Goal: Check status: Check status

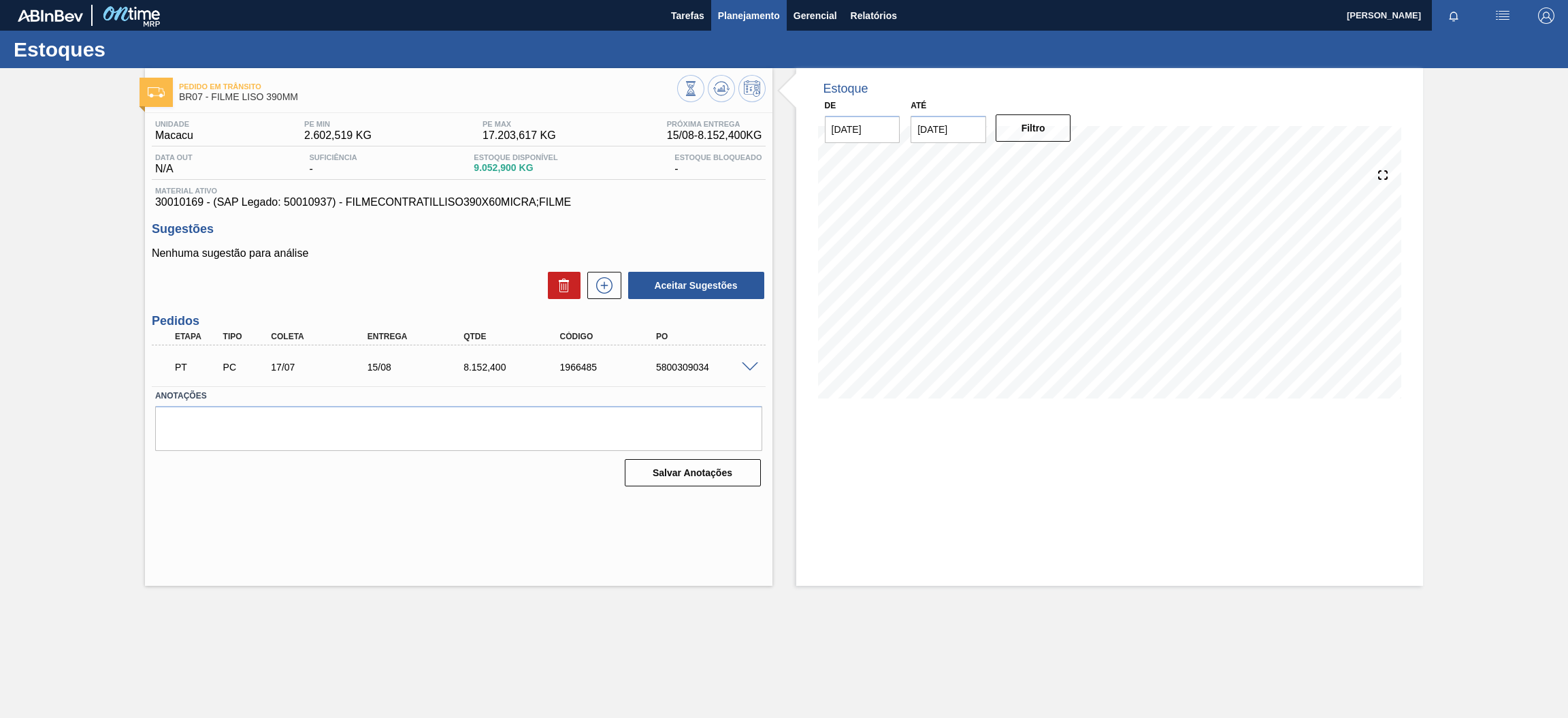
click at [762, 14] on span "Planejamento" at bounding box center [749, 15] width 62 height 17
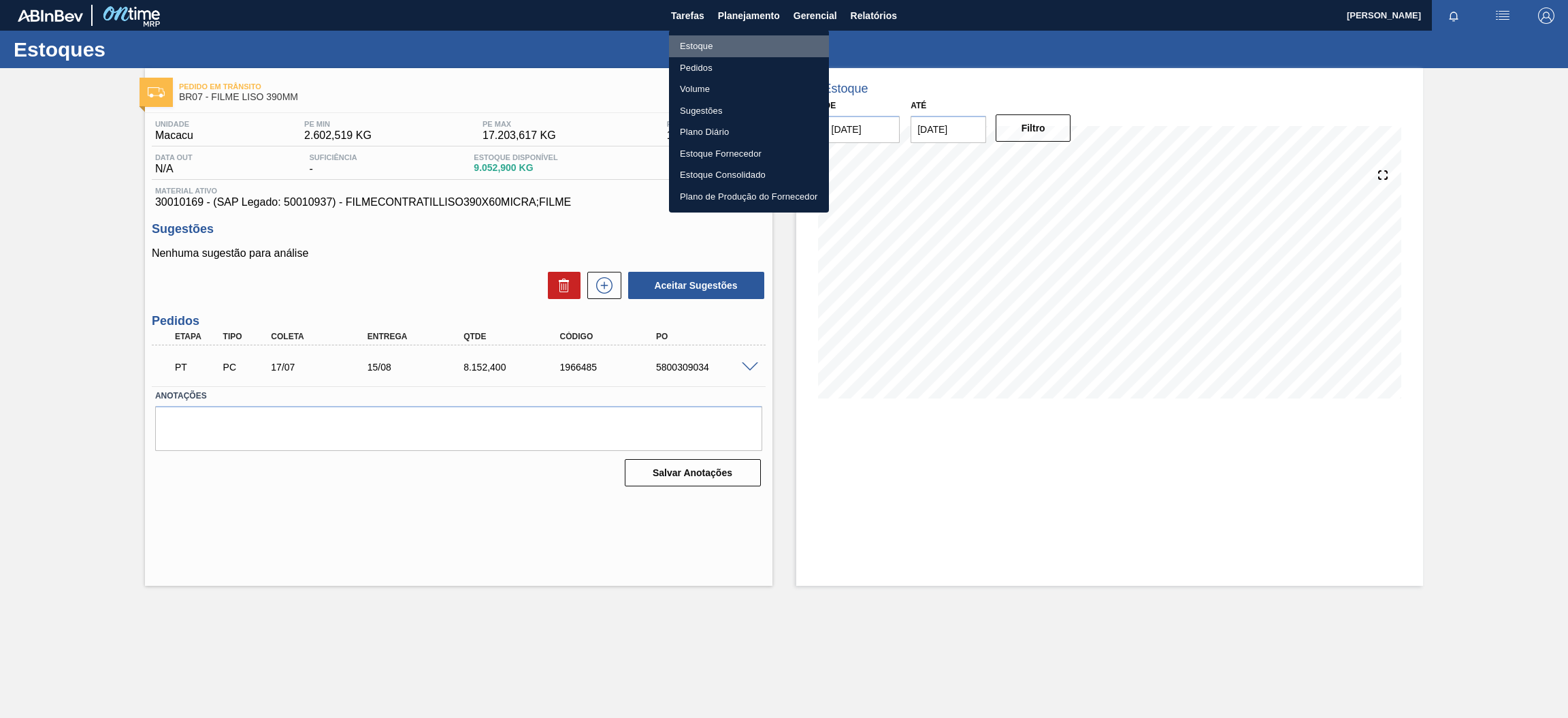
click at [692, 48] on li "Estoque" at bounding box center [749, 47] width 160 height 22
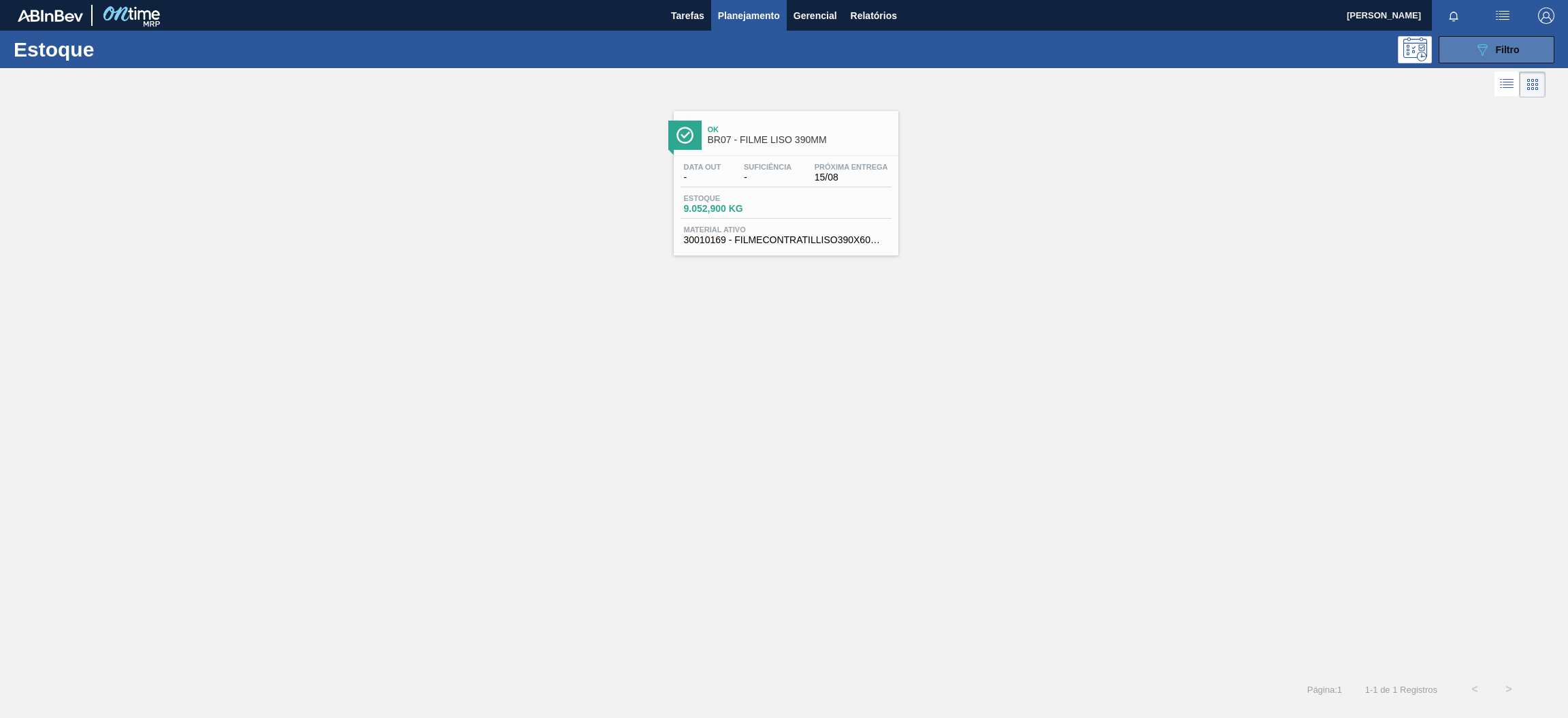
click at [1497, 47] on span "Filtro" at bounding box center [1508, 50] width 24 height 11
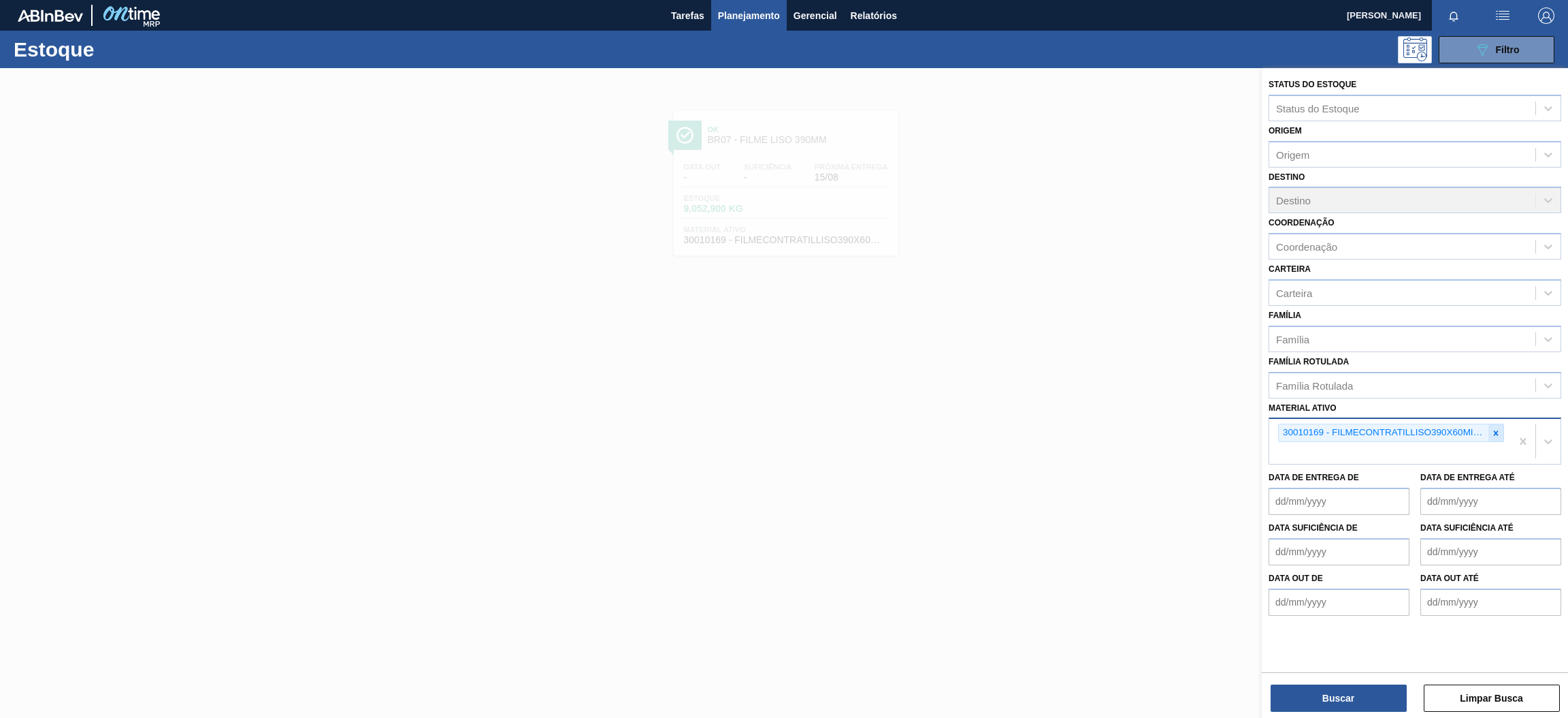
click at [1495, 430] on icon at bounding box center [1496, 433] width 5 height 5
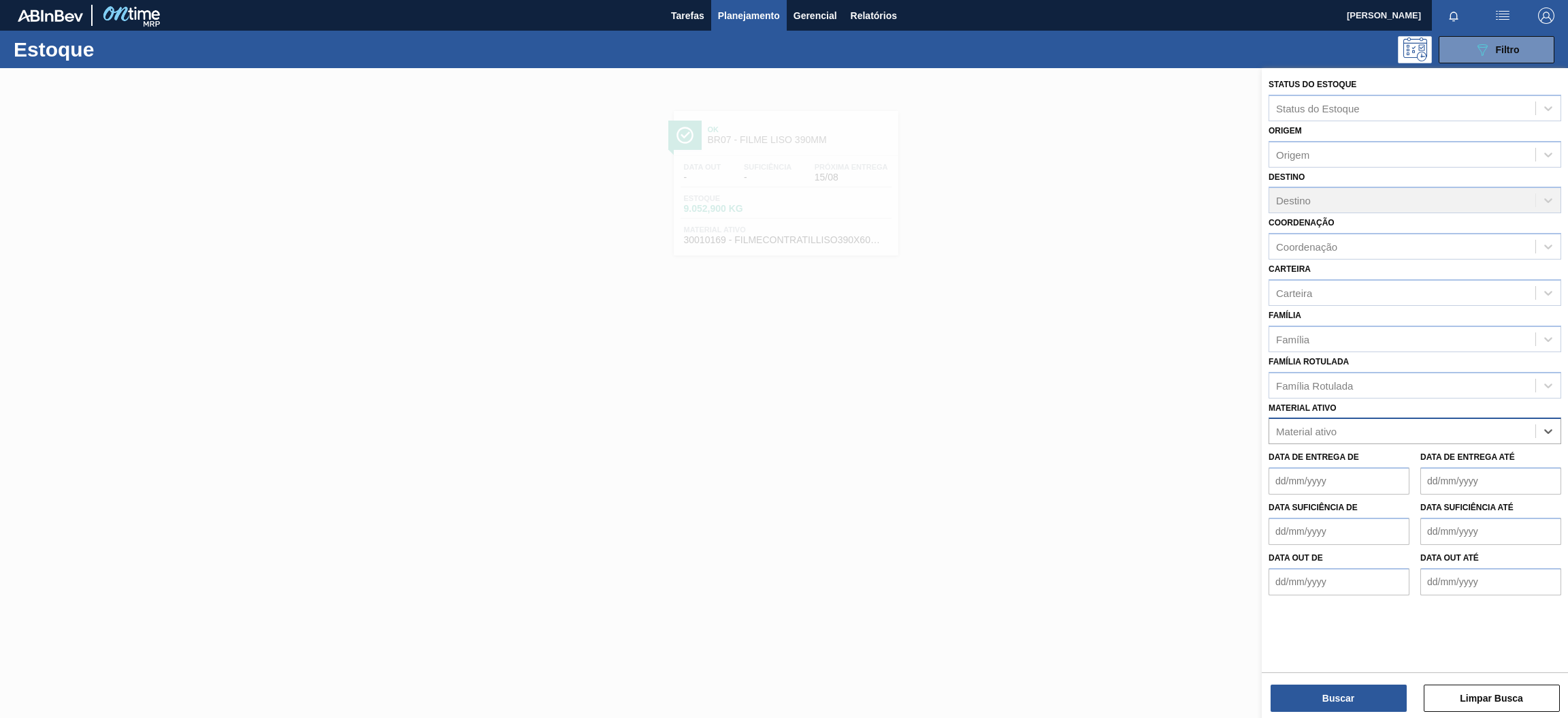
paste ativo "30003513"
type ativo "30003513"
click at [1355, 460] on div "30003513 - ACUCAR;CRISTAL;;" at bounding box center [1415, 465] width 292 height 25
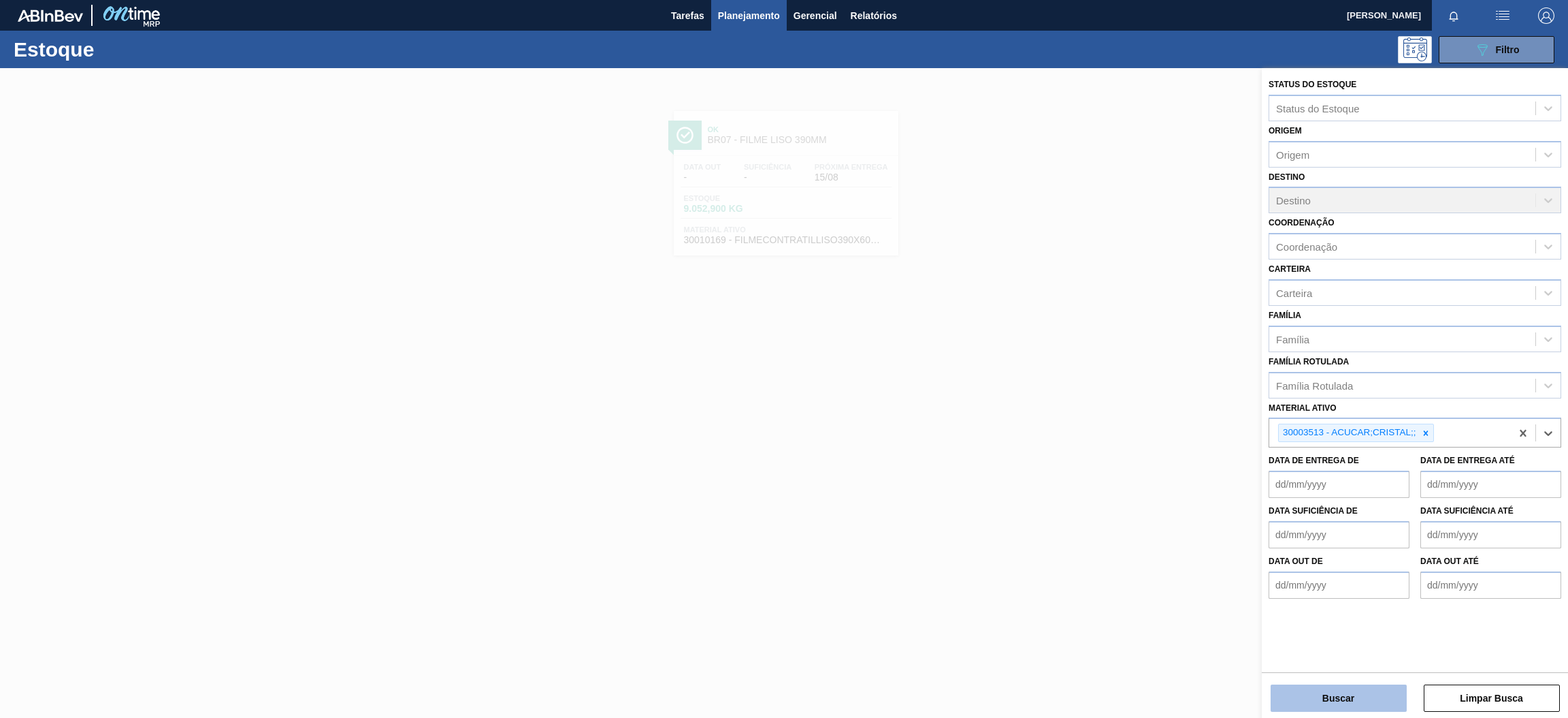
click at [1376, 705] on button "Buscar" at bounding box center [1339, 698] width 136 height 27
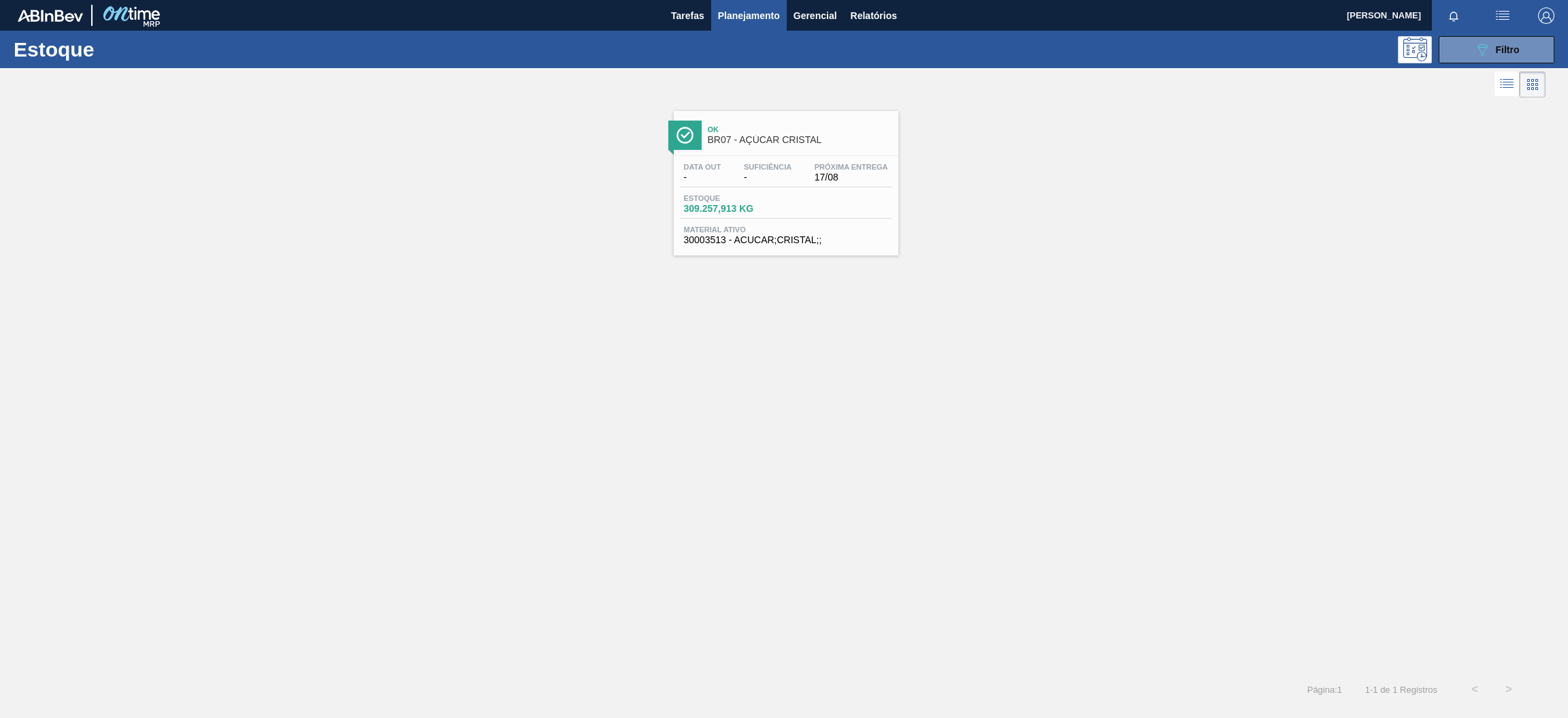
click at [786, 129] on span "Ok" at bounding box center [800, 129] width 184 height 8
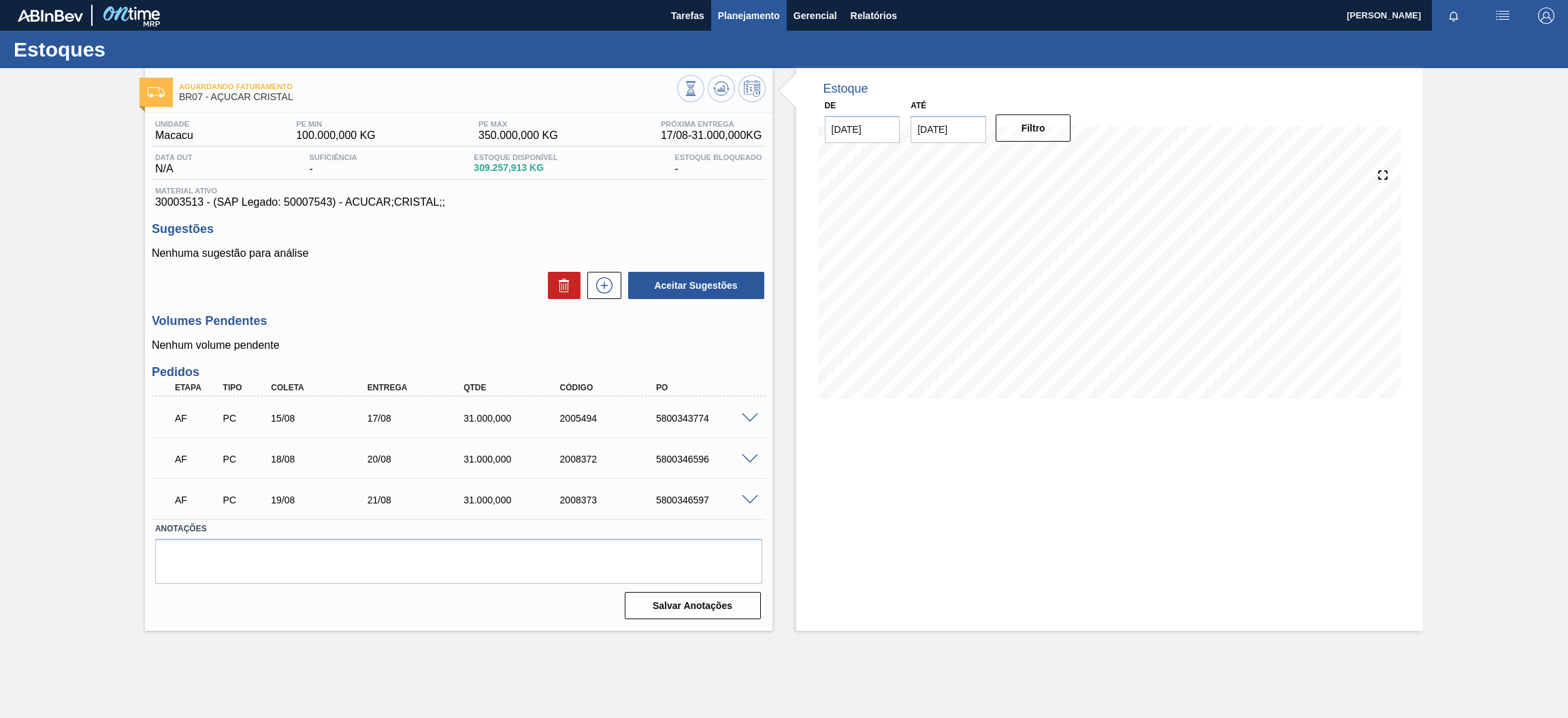
click at [760, 10] on span "Planejamento" at bounding box center [749, 15] width 62 height 17
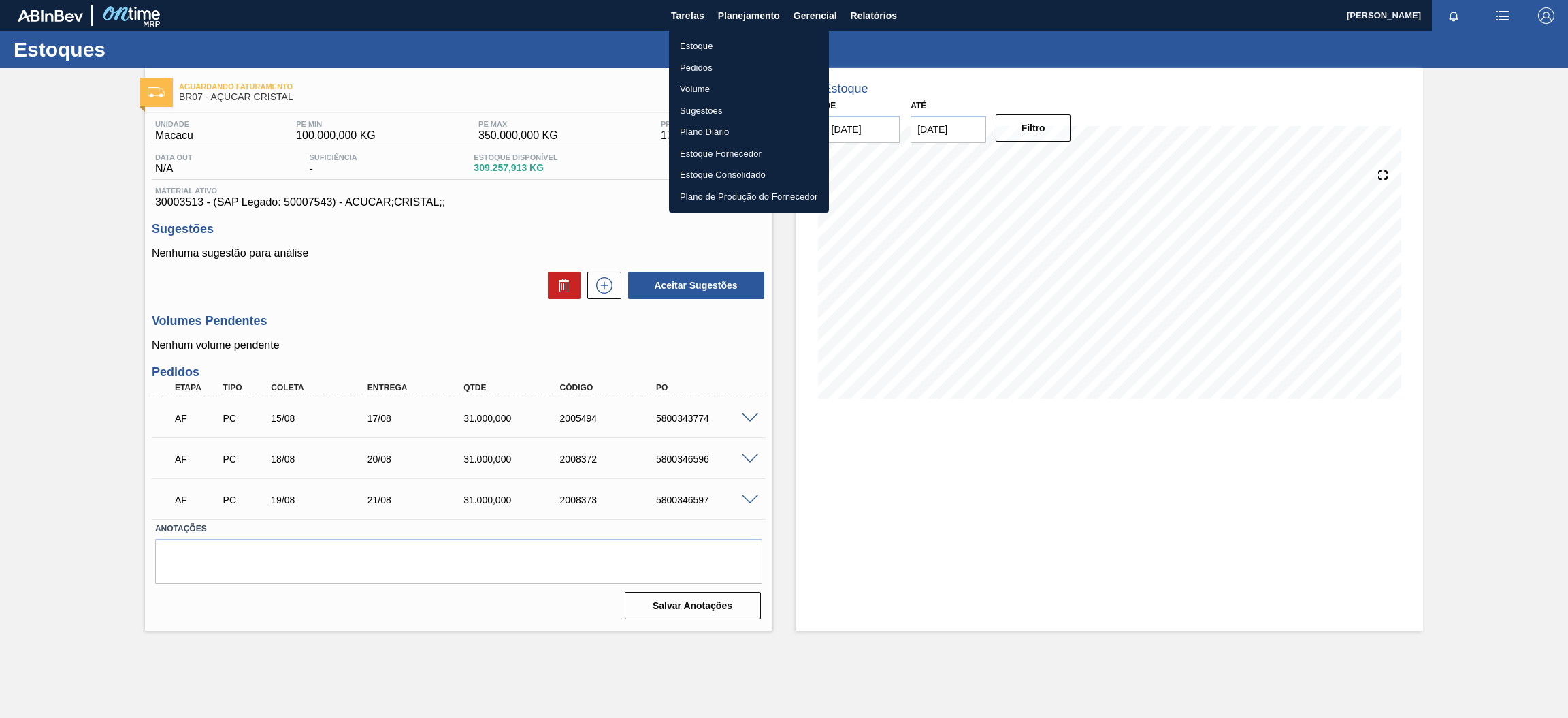
click at [706, 36] on li "Estoque" at bounding box center [749, 47] width 160 height 22
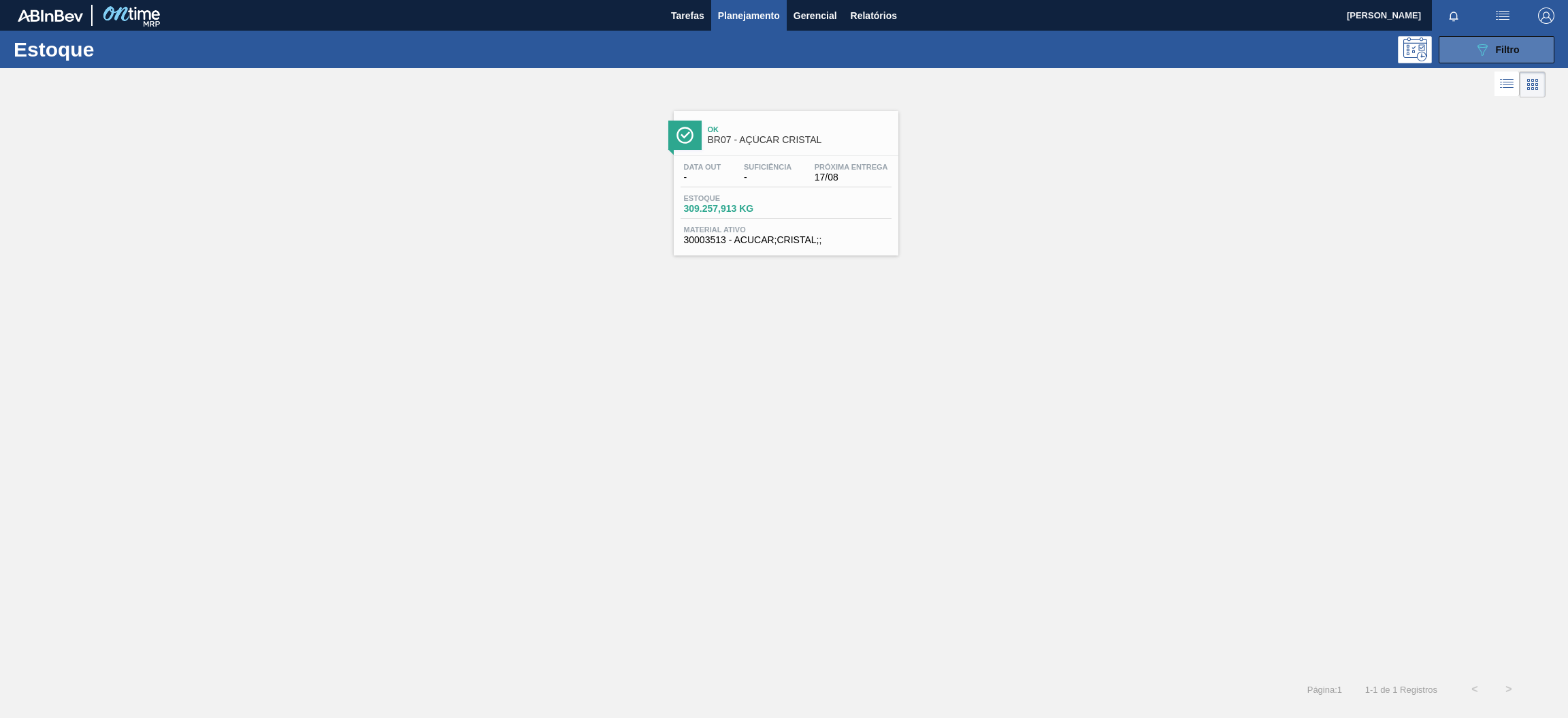
click at [1476, 44] on icon "089F7B8B-B2A5-4AFE-B5C0-19BA573D28AC" at bounding box center [1482, 50] width 17 height 17
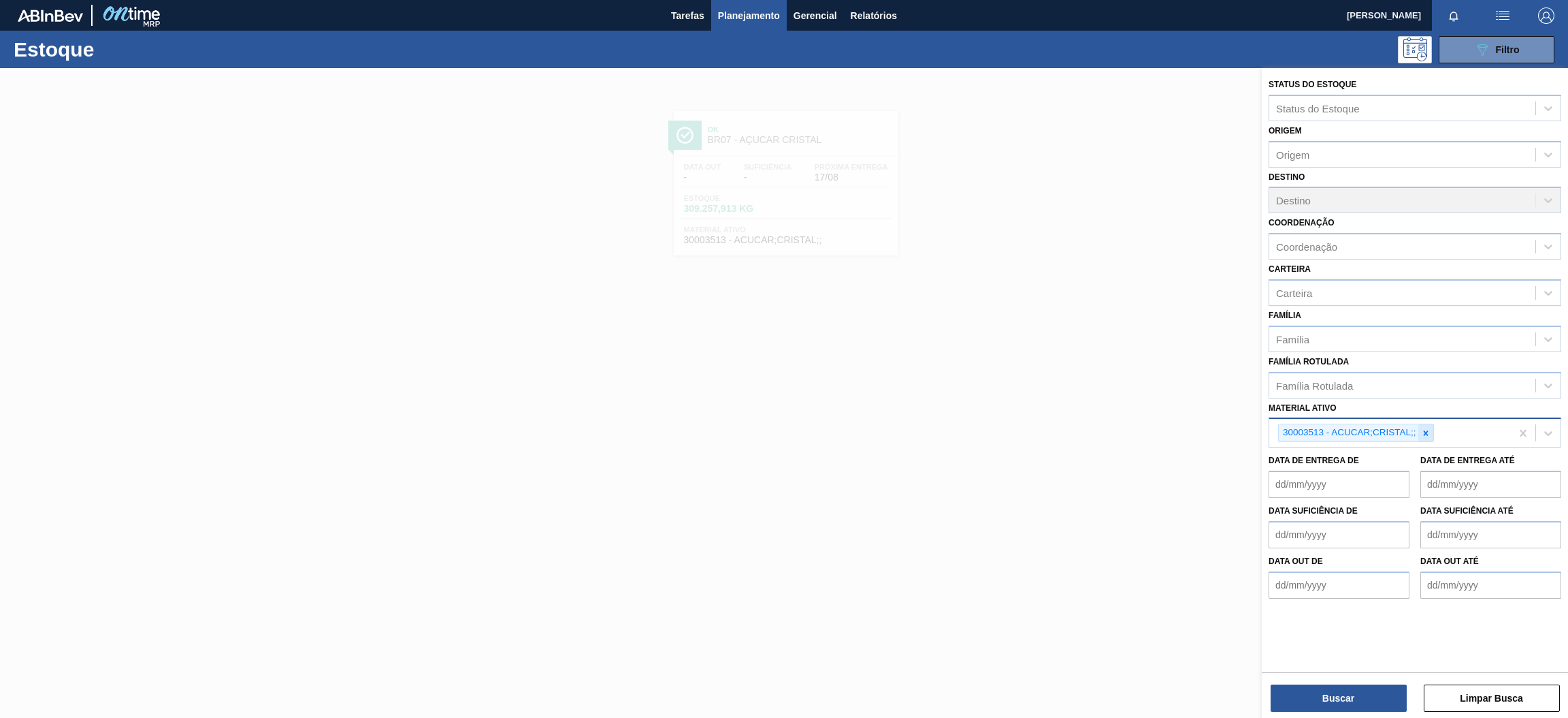
click at [1426, 425] on div at bounding box center [1426, 433] width 15 height 17
paste ativo "30009782"
type ativo "30009782"
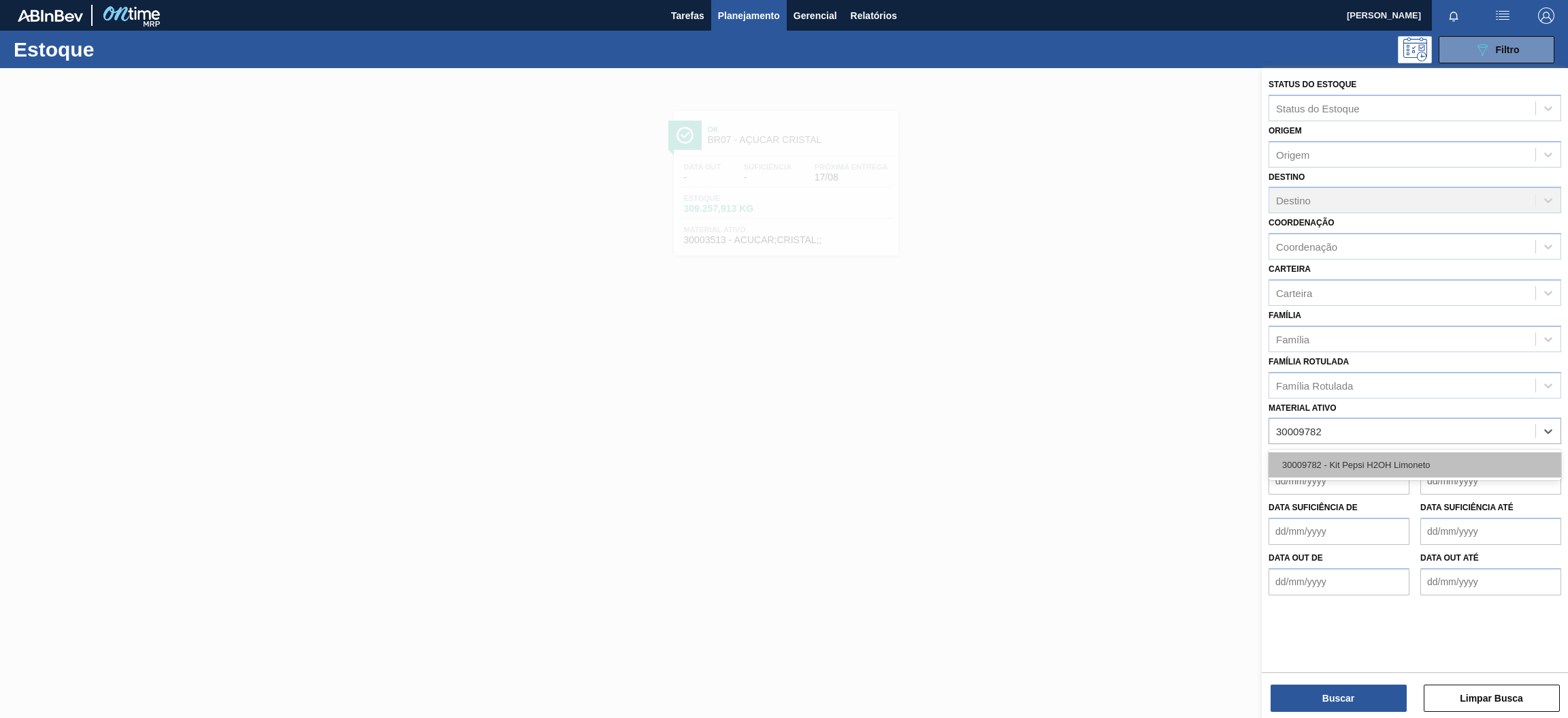
click at [1366, 452] on div "30009782 - Kit Pepsi H2OH Limoneto" at bounding box center [1415, 465] width 292 height 25
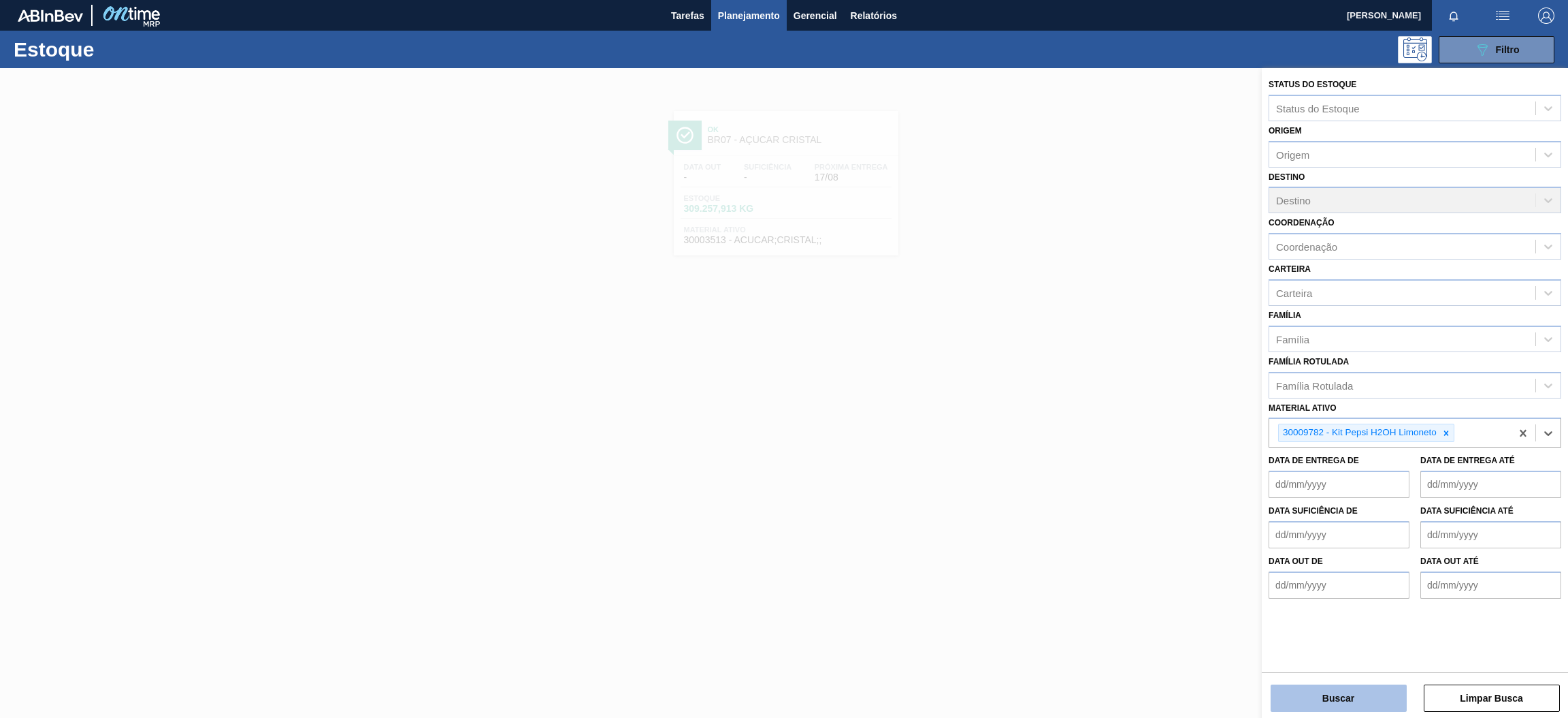
click at [1351, 694] on button "Buscar" at bounding box center [1339, 698] width 136 height 27
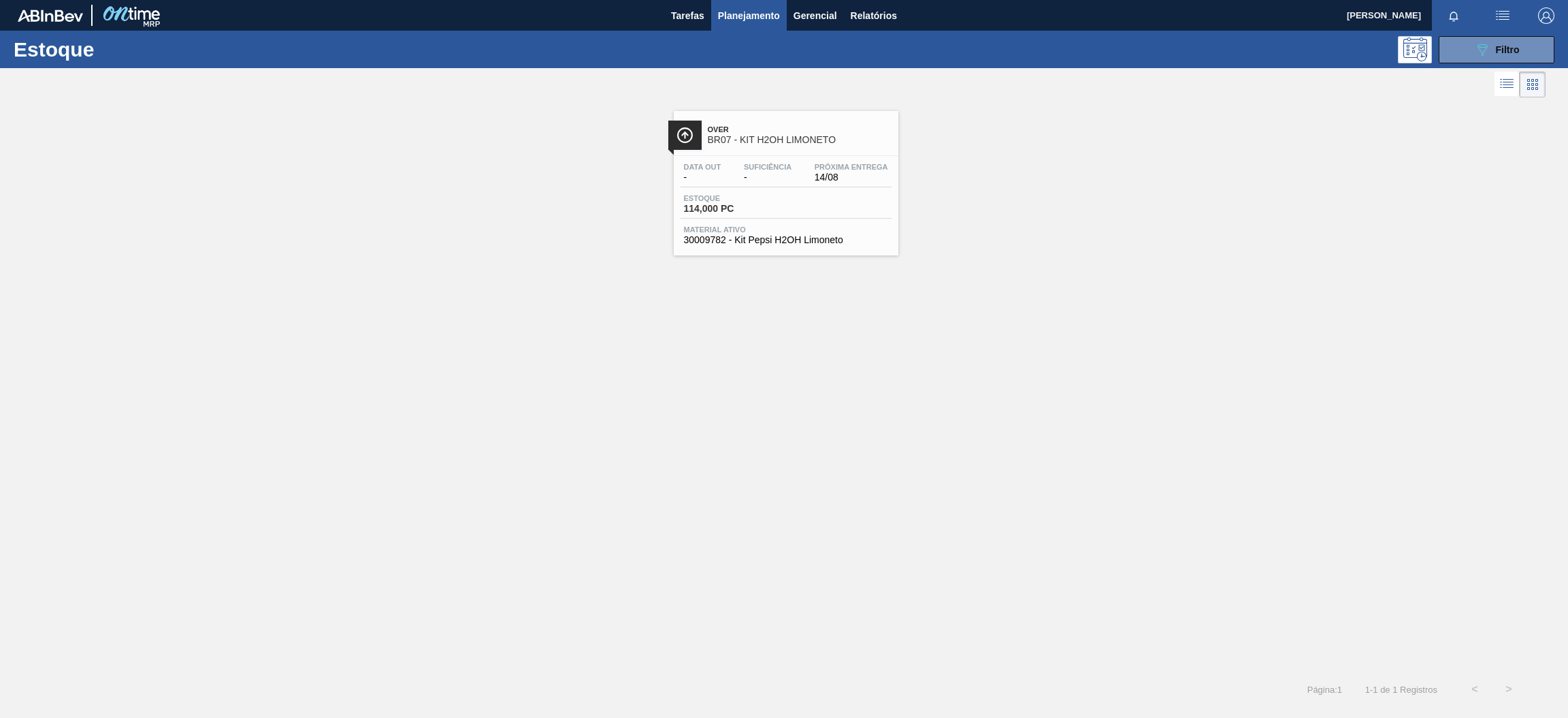
click at [762, 130] on span "Over" at bounding box center [800, 129] width 184 height 8
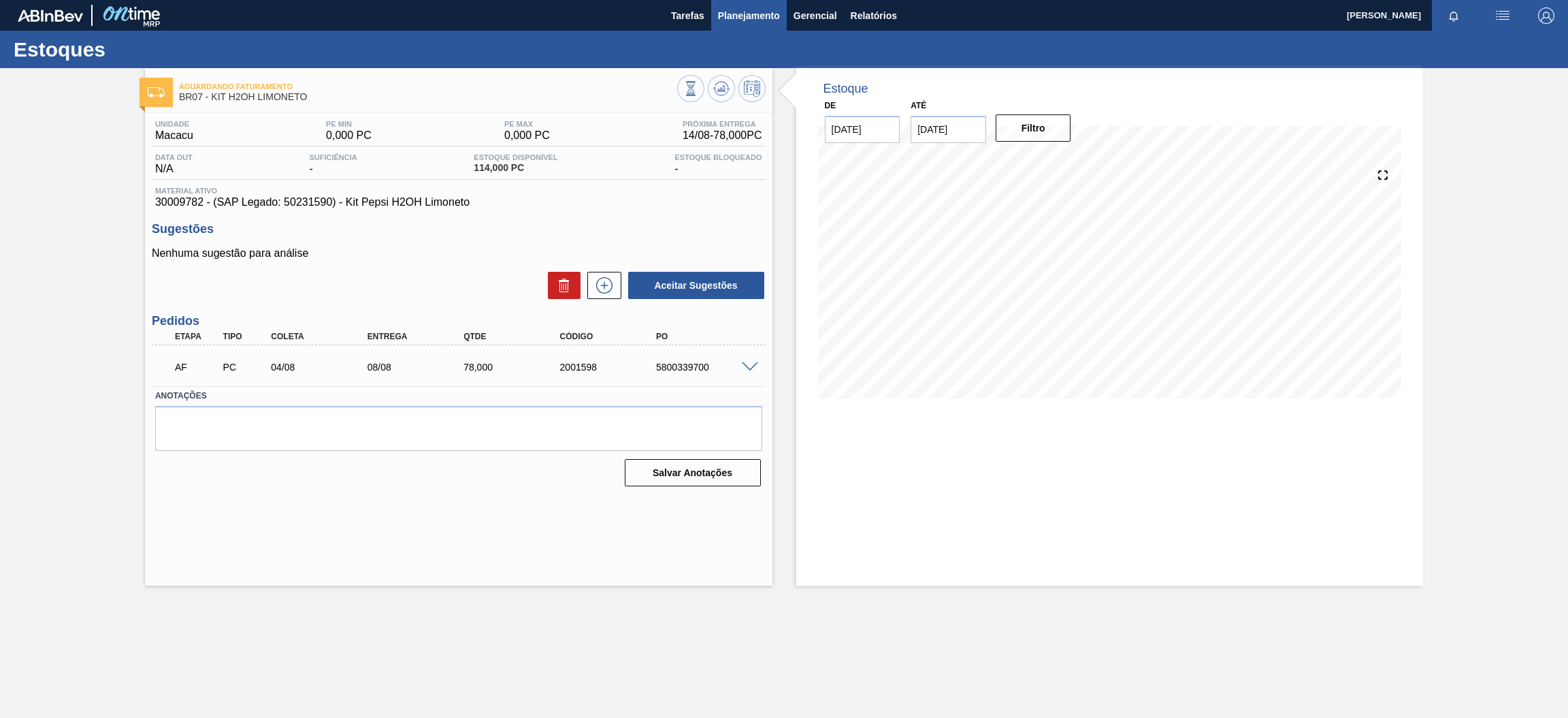
click at [736, 7] on span "Planejamento" at bounding box center [749, 15] width 62 height 17
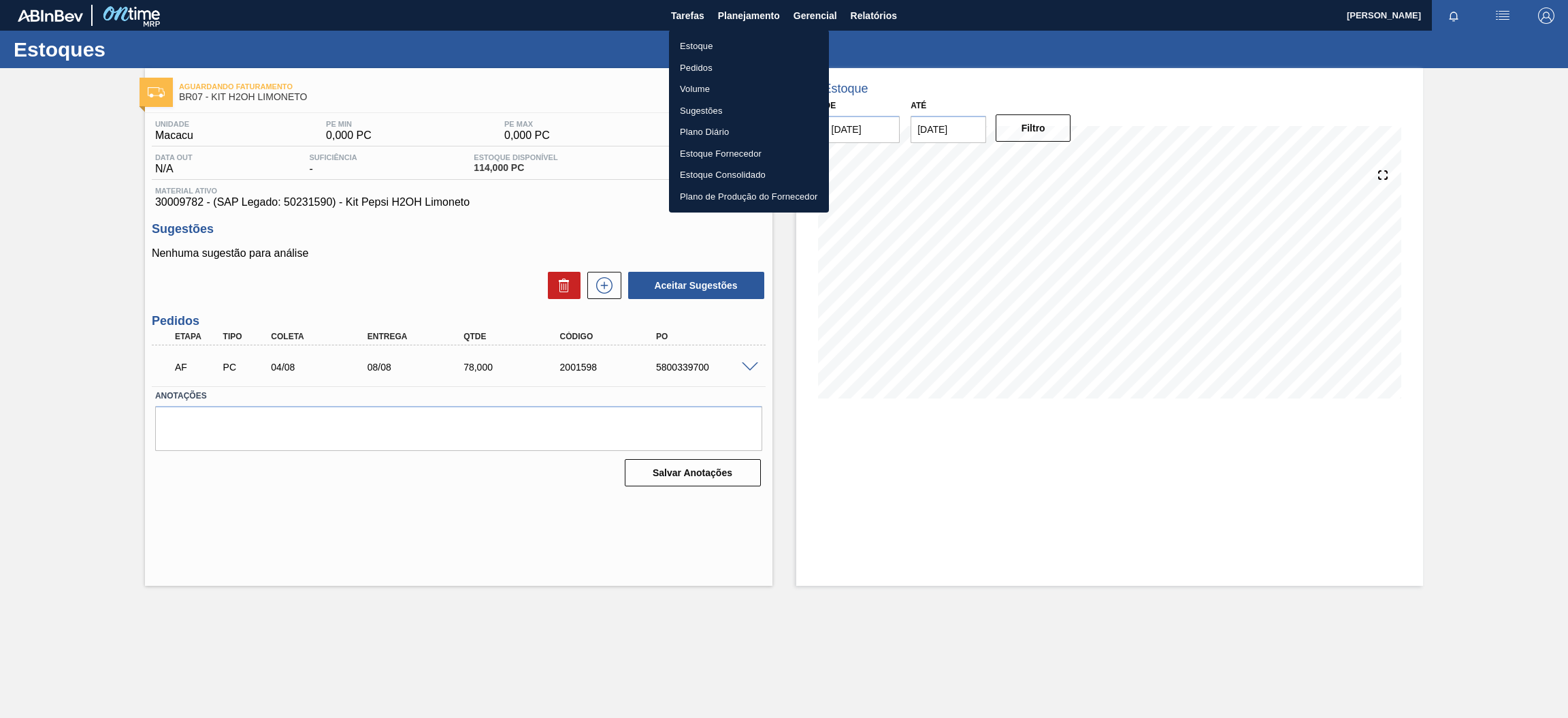
click at [696, 43] on li "Estoque" at bounding box center [749, 47] width 160 height 22
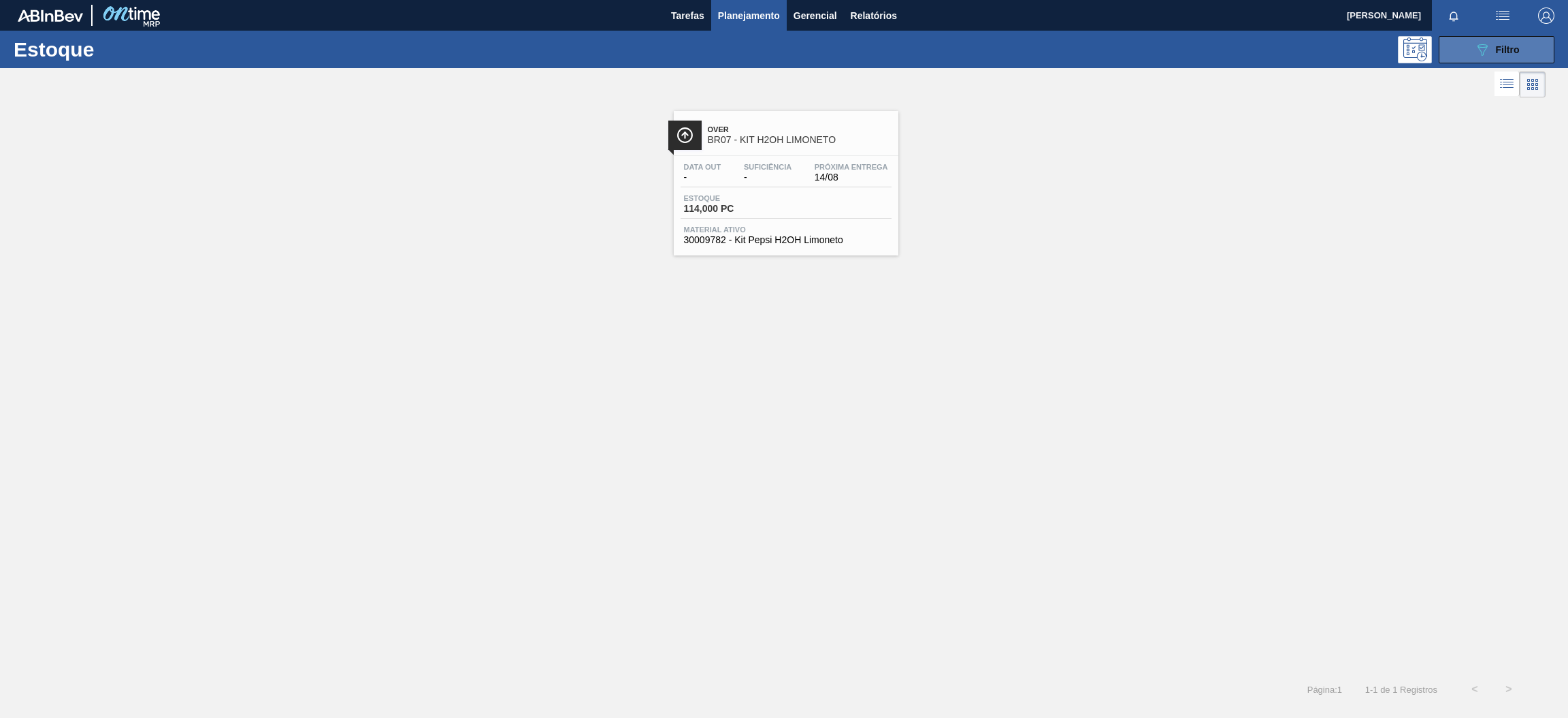
click at [1500, 36] on button "089F7B8B-B2A5-4AFE-B5C0-19BA573D28AC Filtro" at bounding box center [1497, 50] width 115 height 27
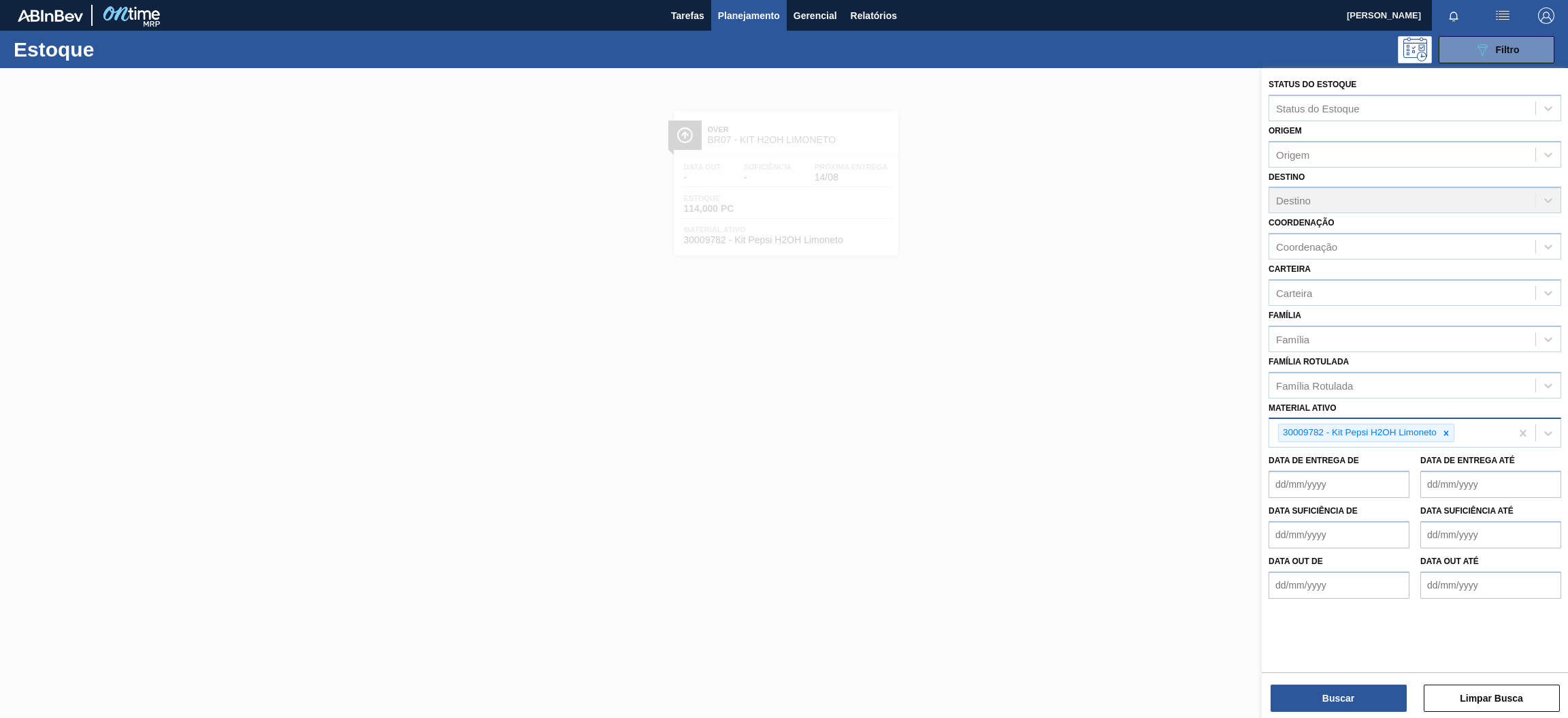
click at [1446, 429] on icon at bounding box center [1446, 433] width 9 height 9
paste ativo "30002876"
type ativo "30002876"
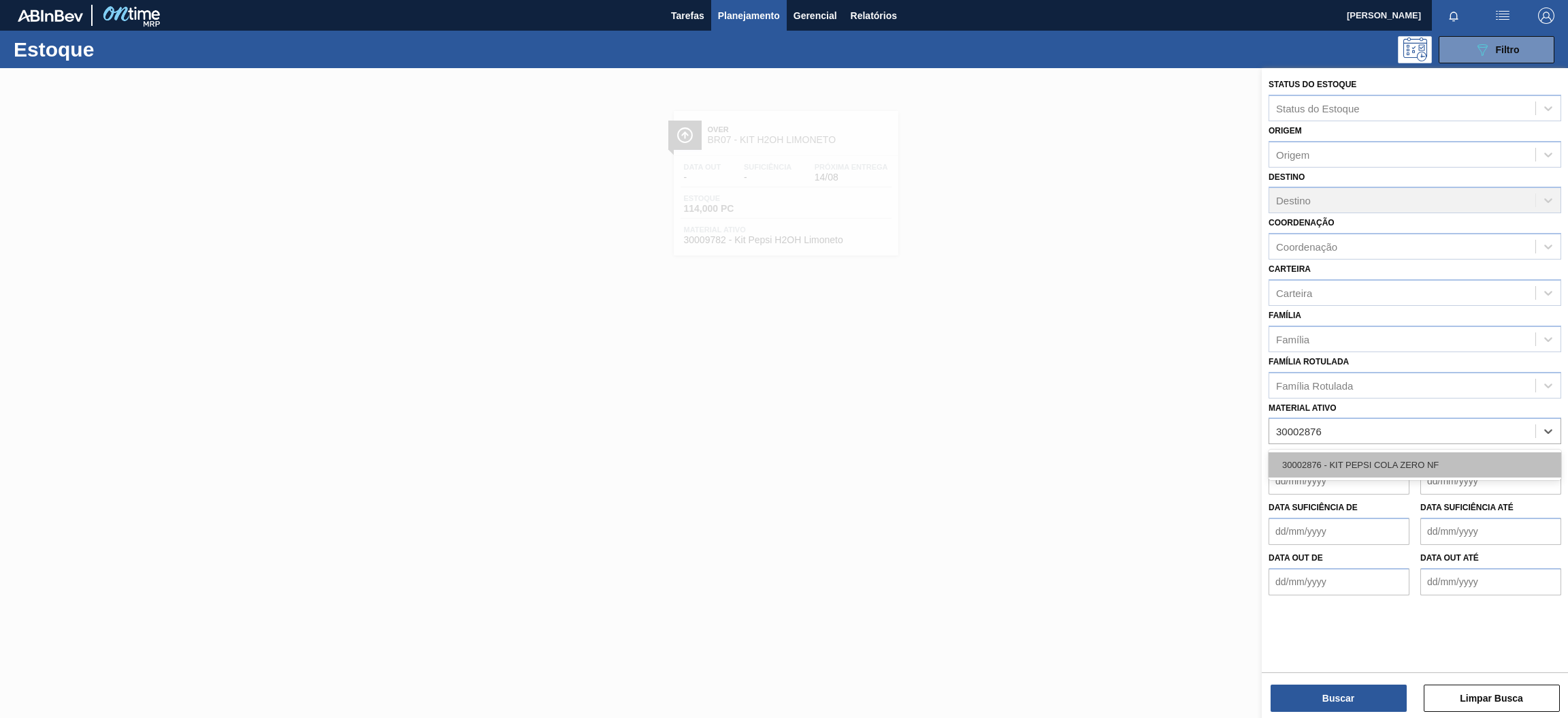
click at [1369, 467] on div "30002876 - KIT PEPSI COLA ZERO NF" at bounding box center [1415, 465] width 292 height 25
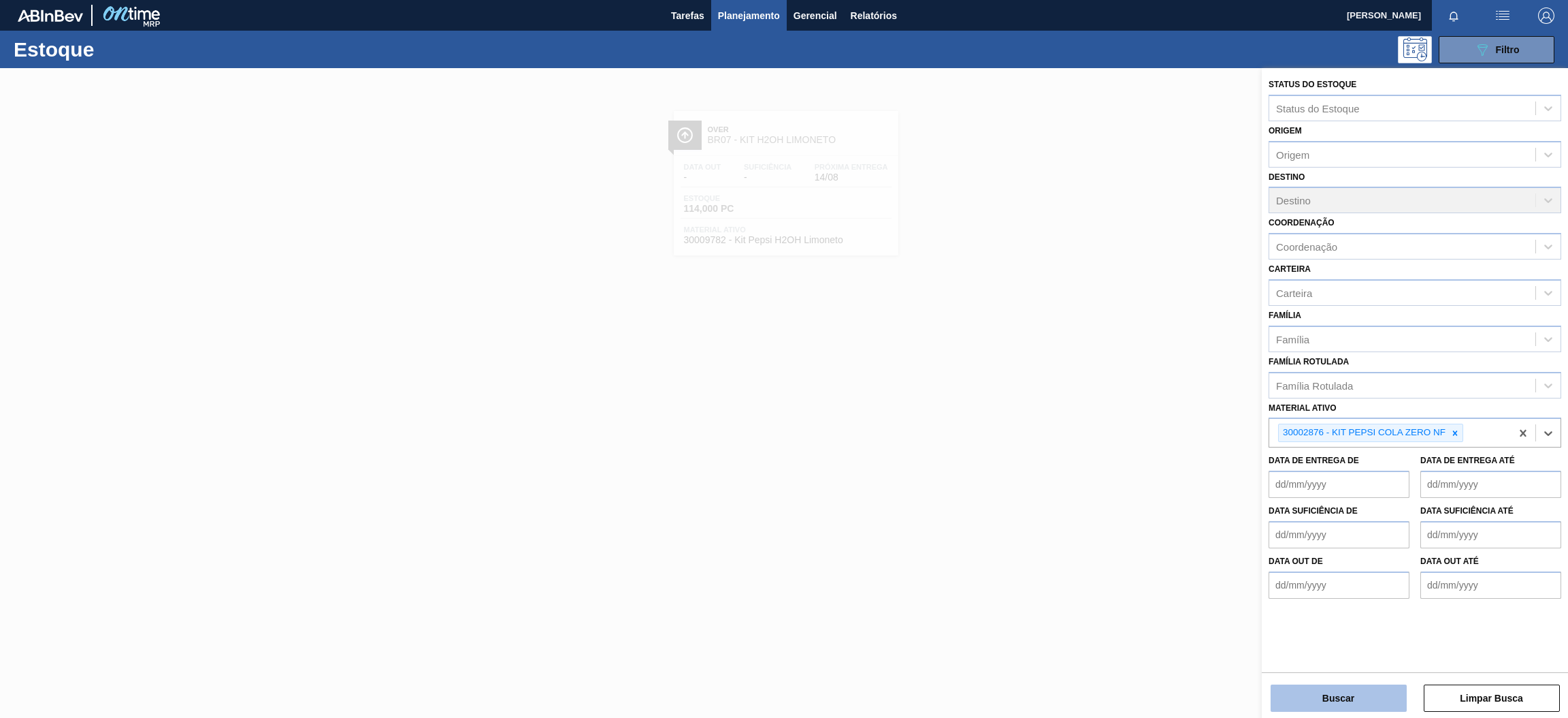
click at [1341, 686] on button "Buscar" at bounding box center [1339, 698] width 136 height 27
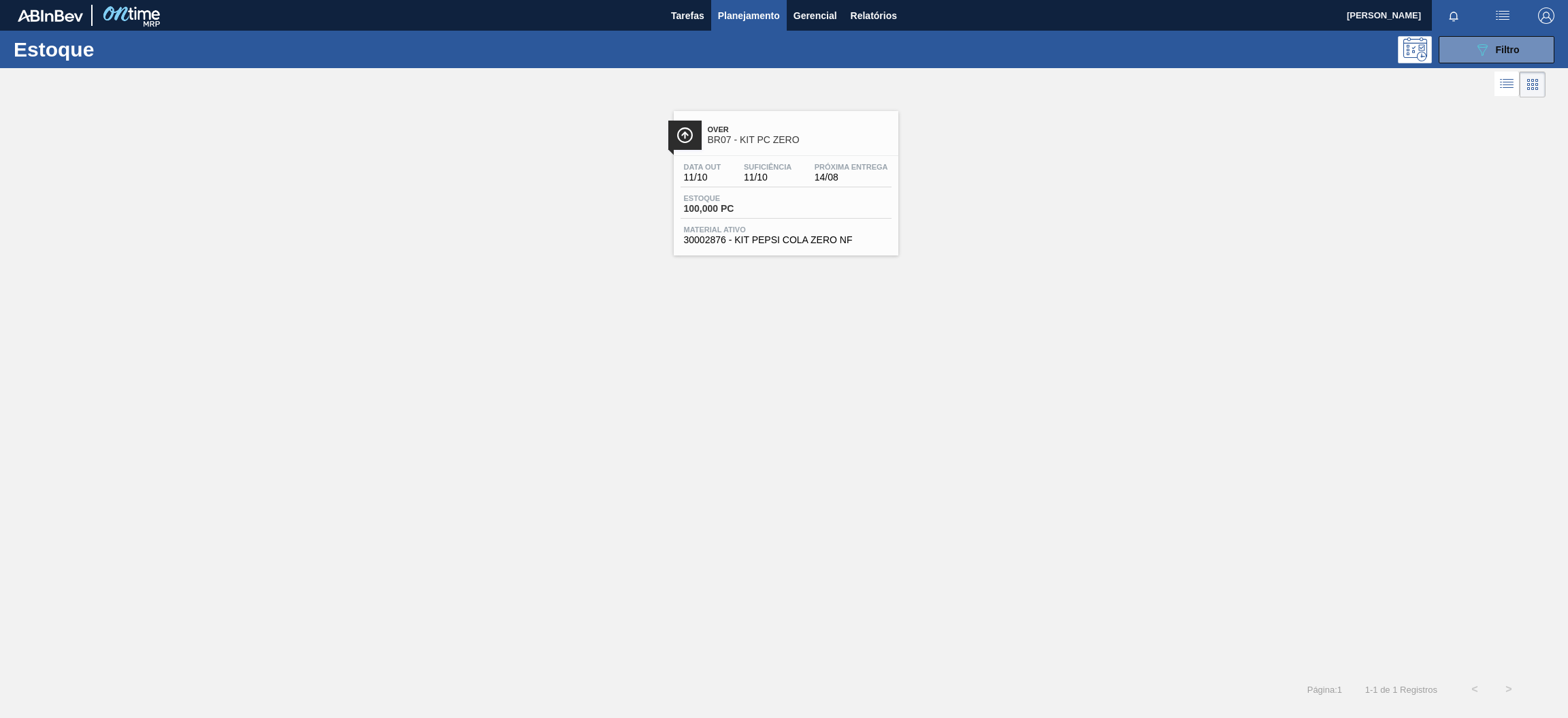
click at [841, 130] on span "Over" at bounding box center [800, 129] width 184 height 8
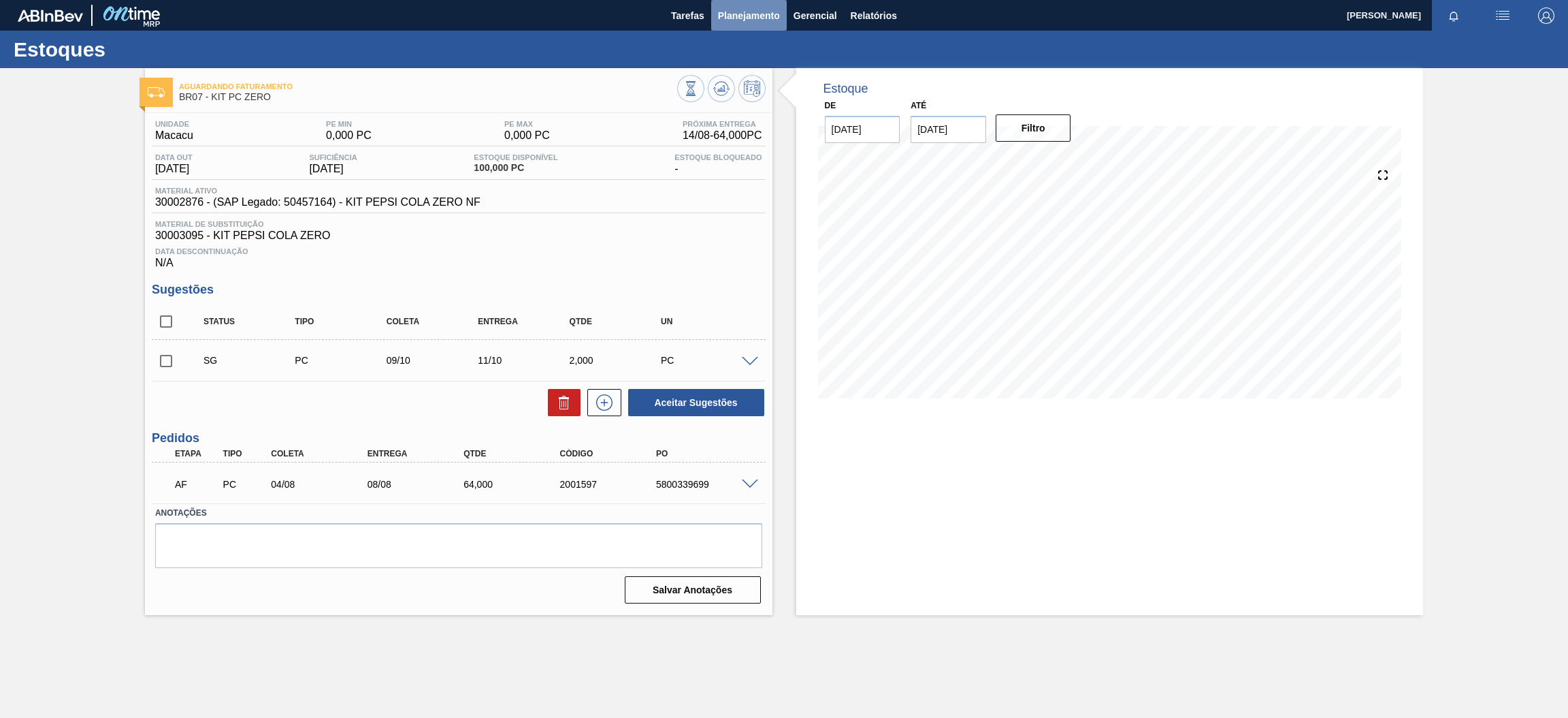
click at [748, 7] on span "Planejamento" at bounding box center [749, 15] width 62 height 17
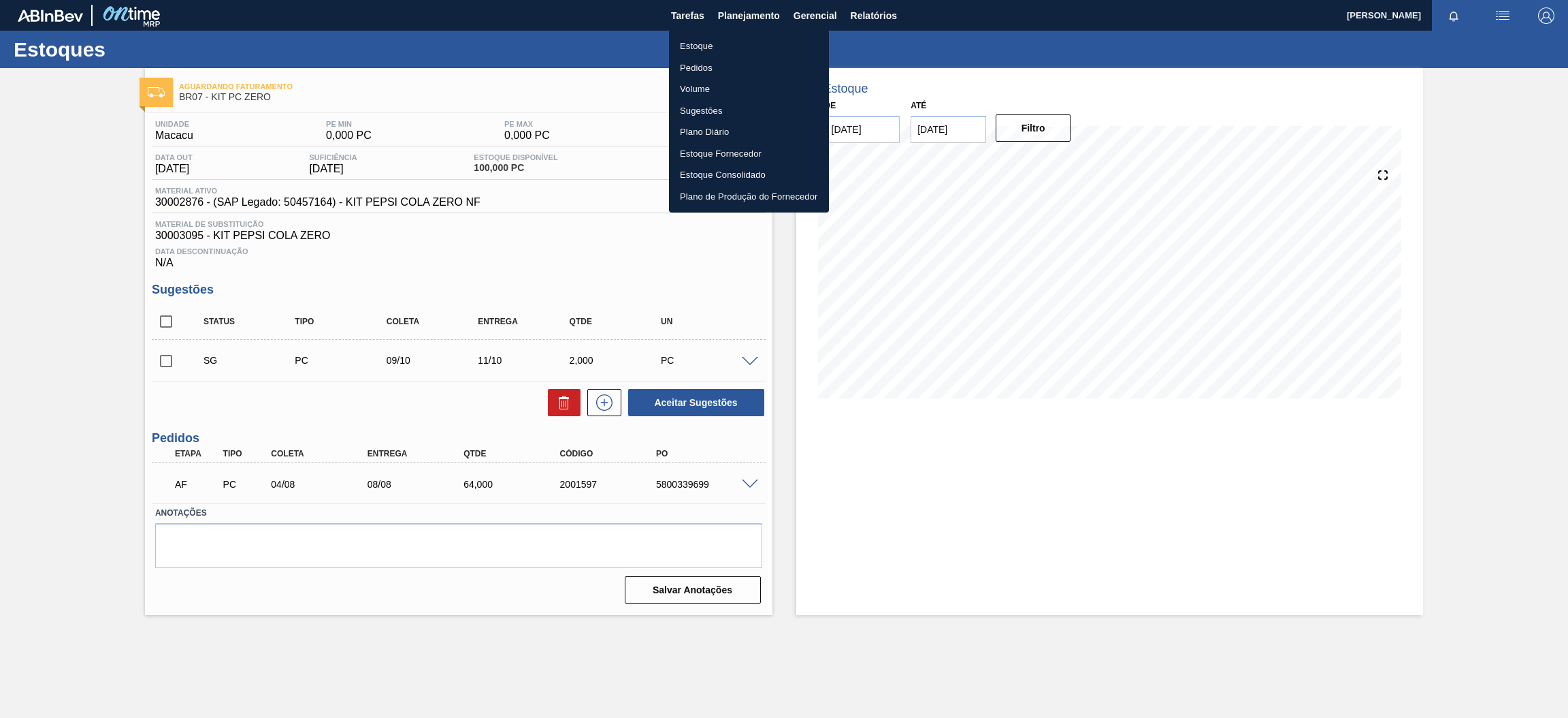
click at [723, 51] on li "Estoque" at bounding box center [749, 47] width 160 height 22
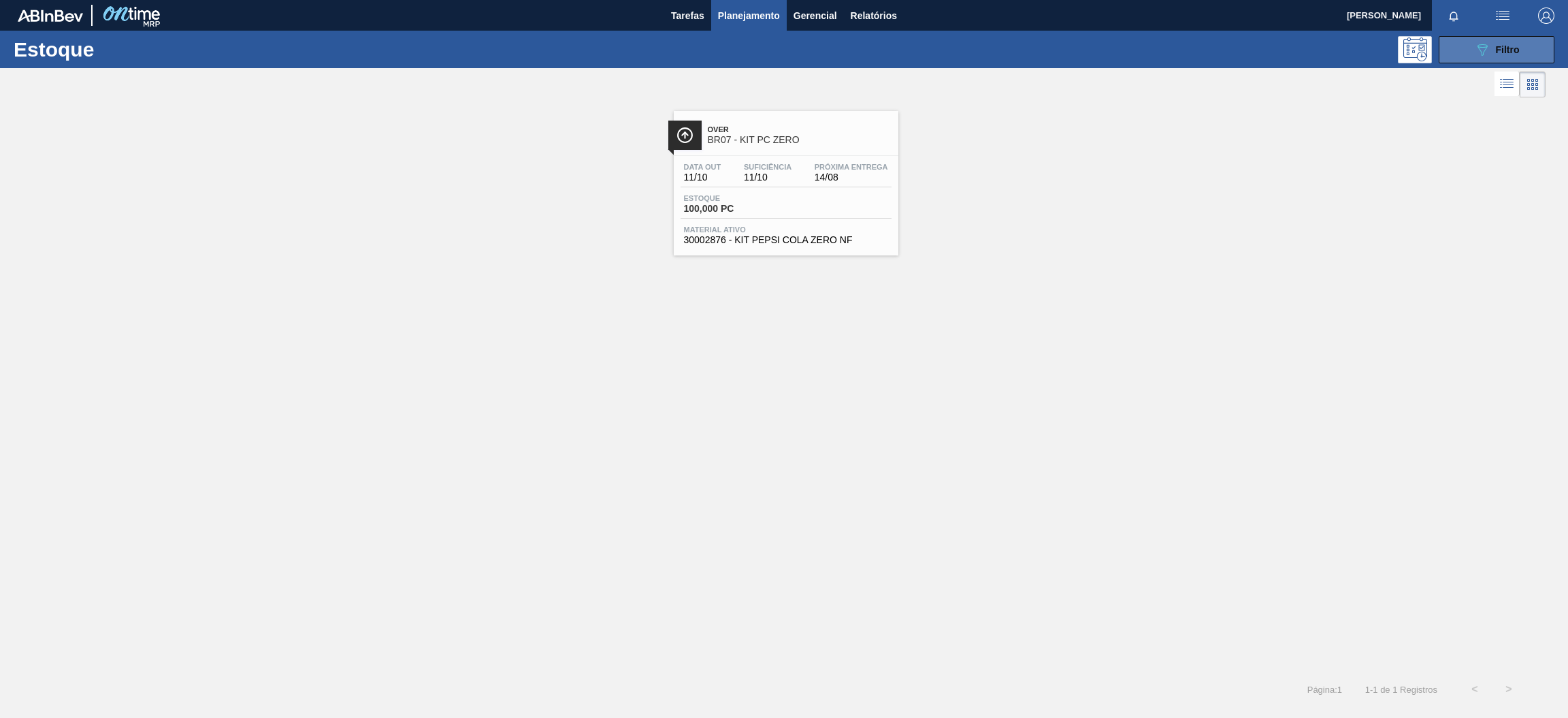
click at [1493, 55] on div "089F7B8B-B2A5-4AFE-B5C0-19BA573D28AC Filtro" at bounding box center [1497, 50] width 46 height 17
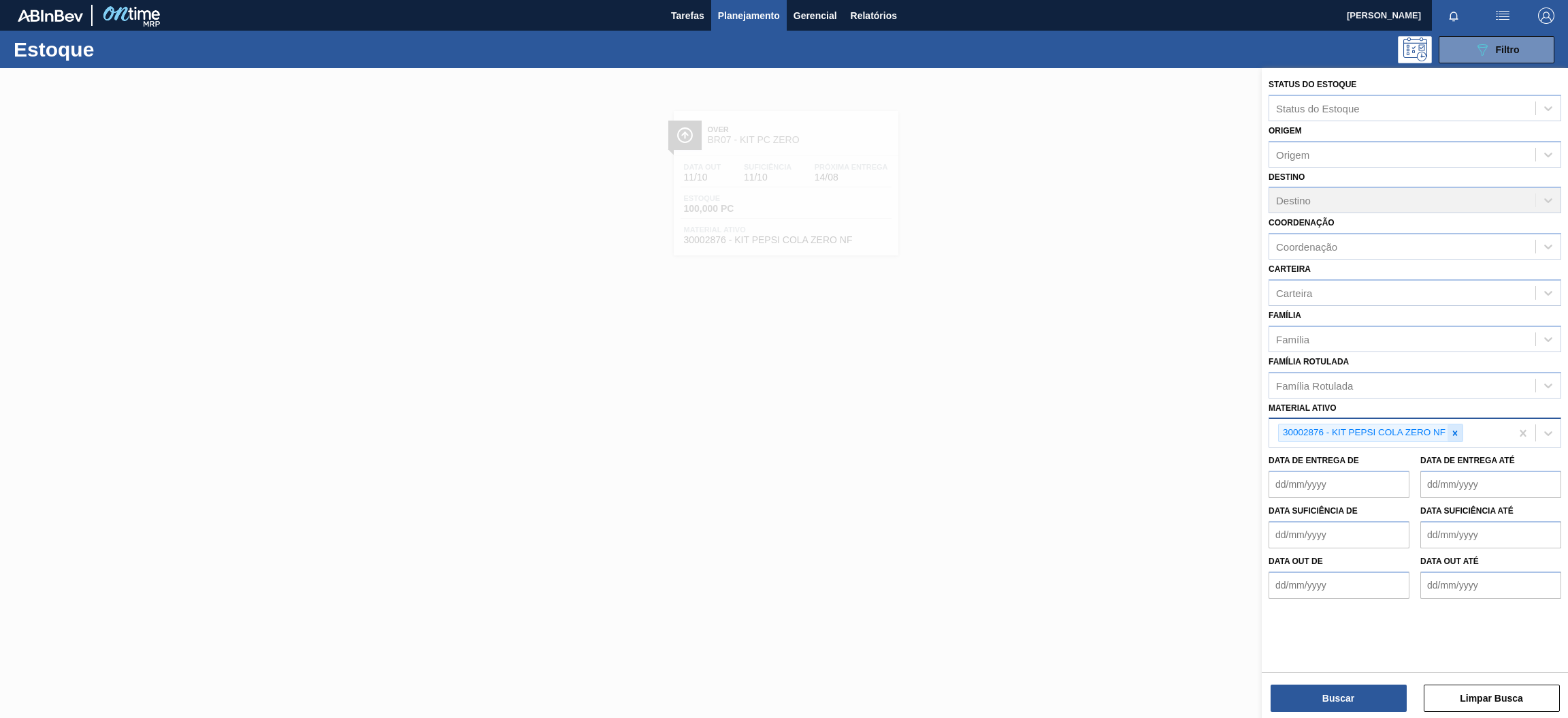
click at [1449, 430] on div at bounding box center [1455, 433] width 15 height 17
paste ativo "30007450"
type ativo "30007450"
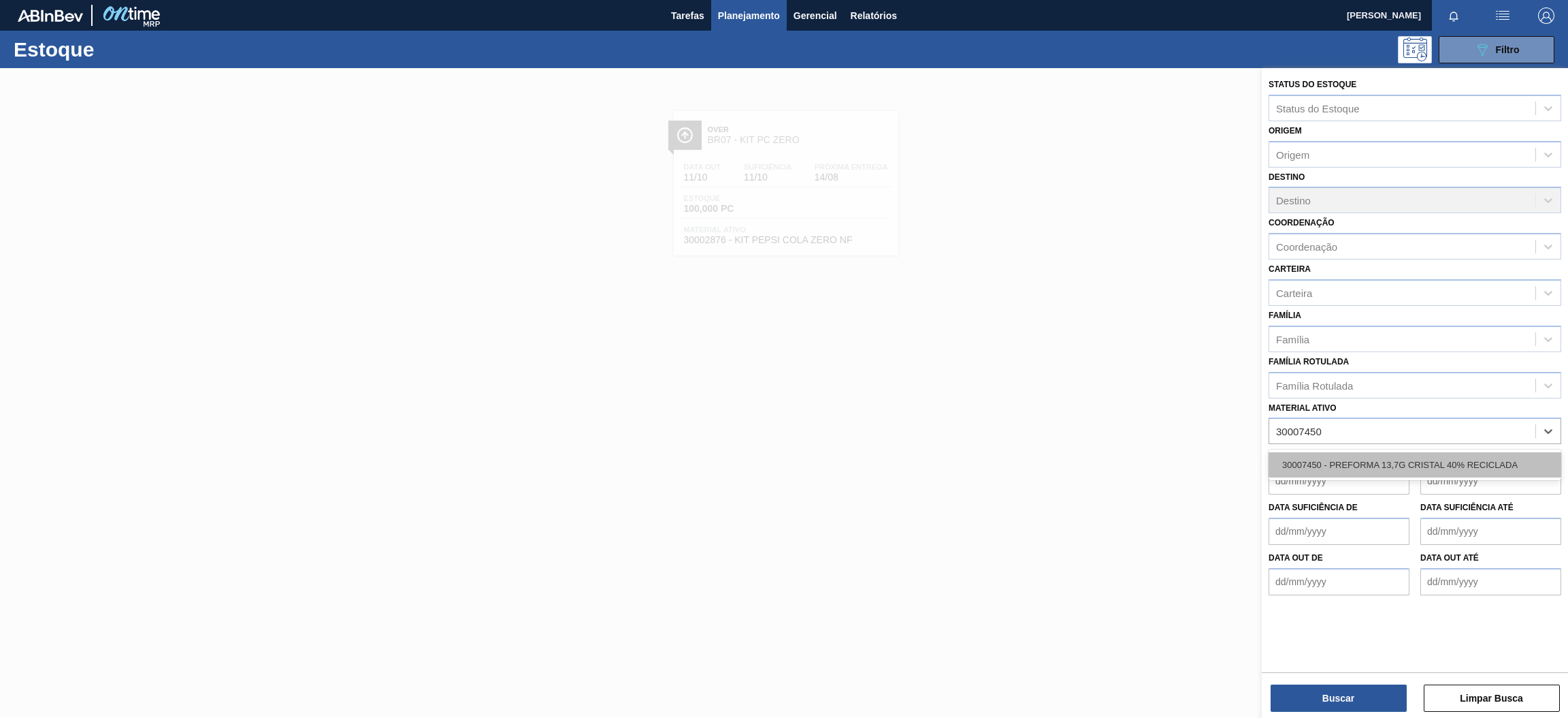
click at [1361, 464] on div "30007450 - PREFORMA 13,7G CRISTAL 40% RECICLADA" at bounding box center [1415, 465] width 292 height 25
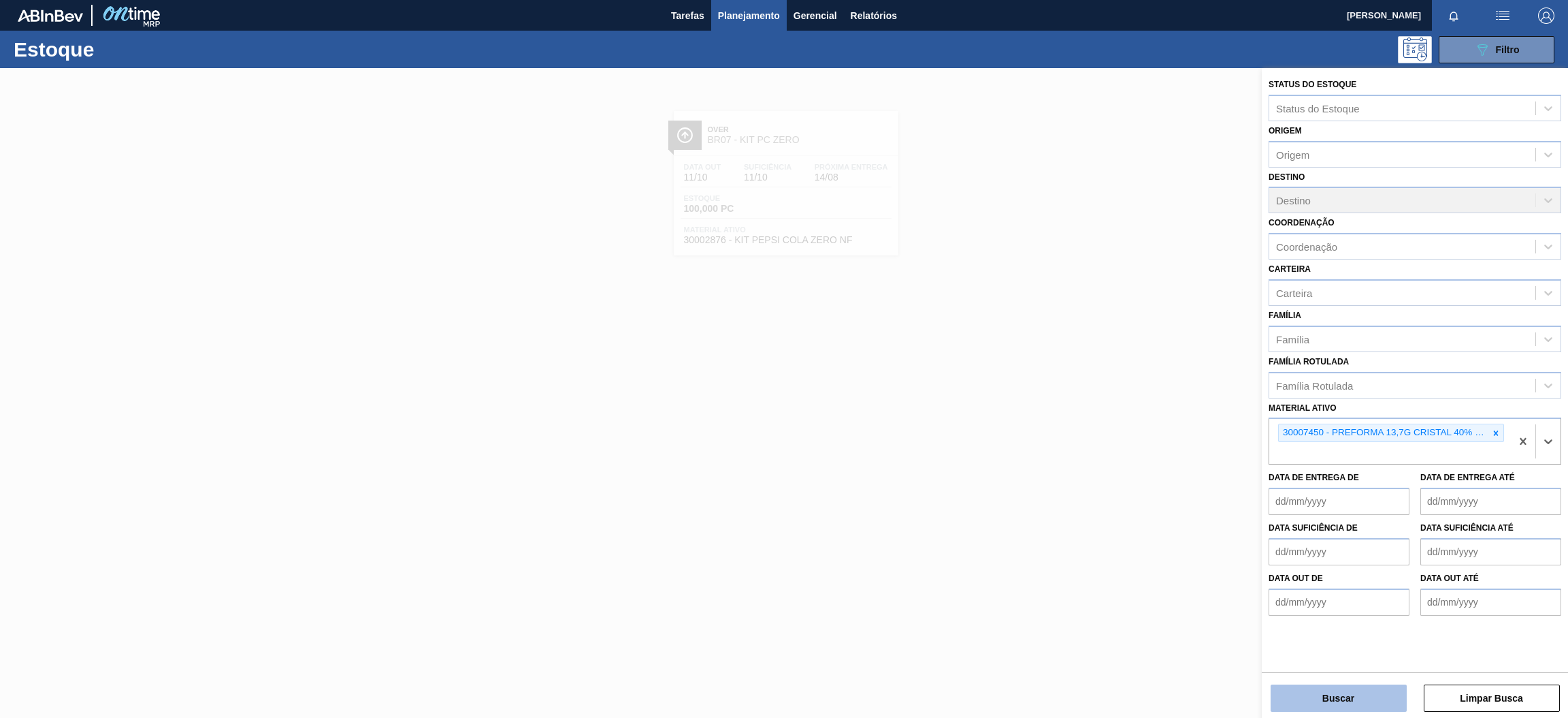
click at [1344, 710] on button "Buscar" at bounding box center [1339, 698] width 136 height 27
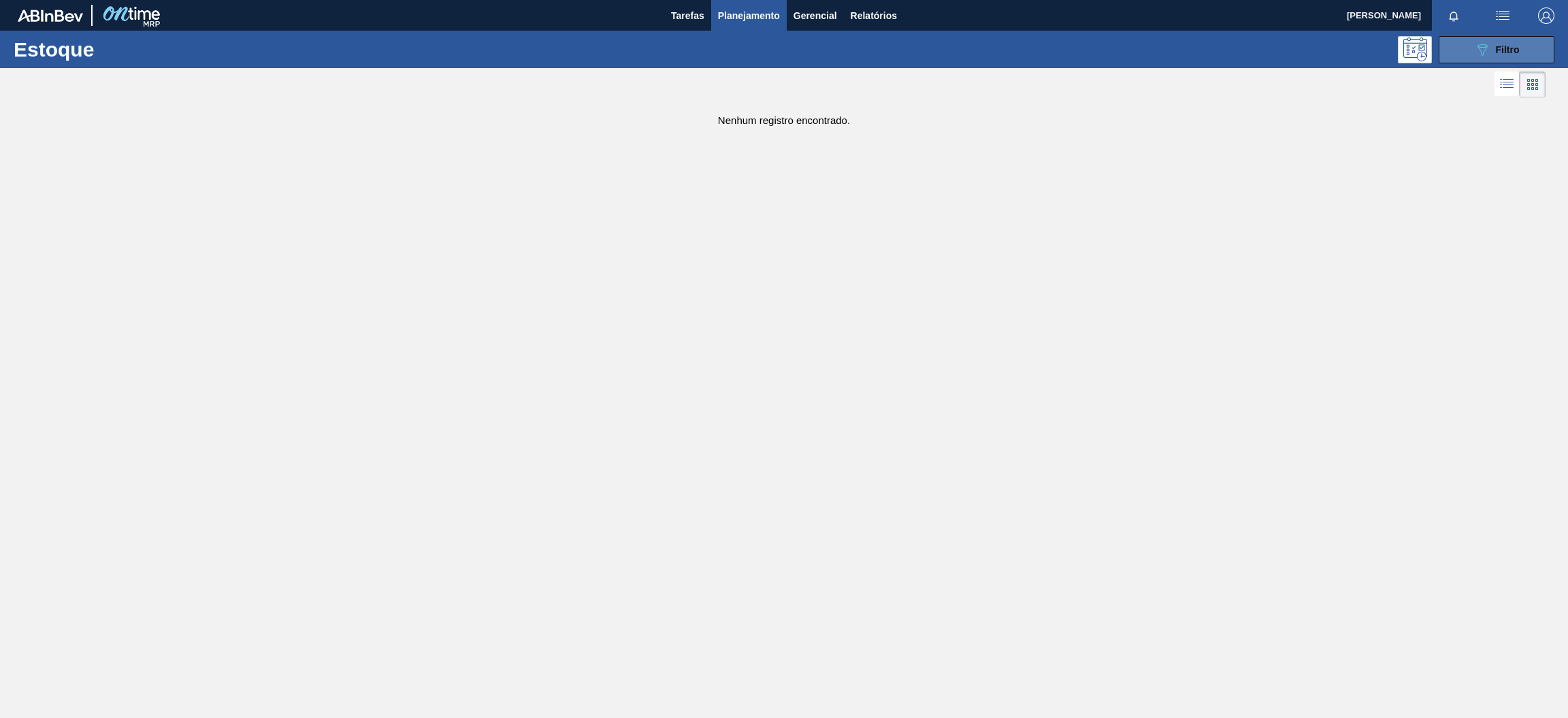
click at [1487, 42] on icon "089F7B8B-B2A5-4AFE-B5C0-19BA573D28AC" at bounding box center [1482, 50] width 17 height 17
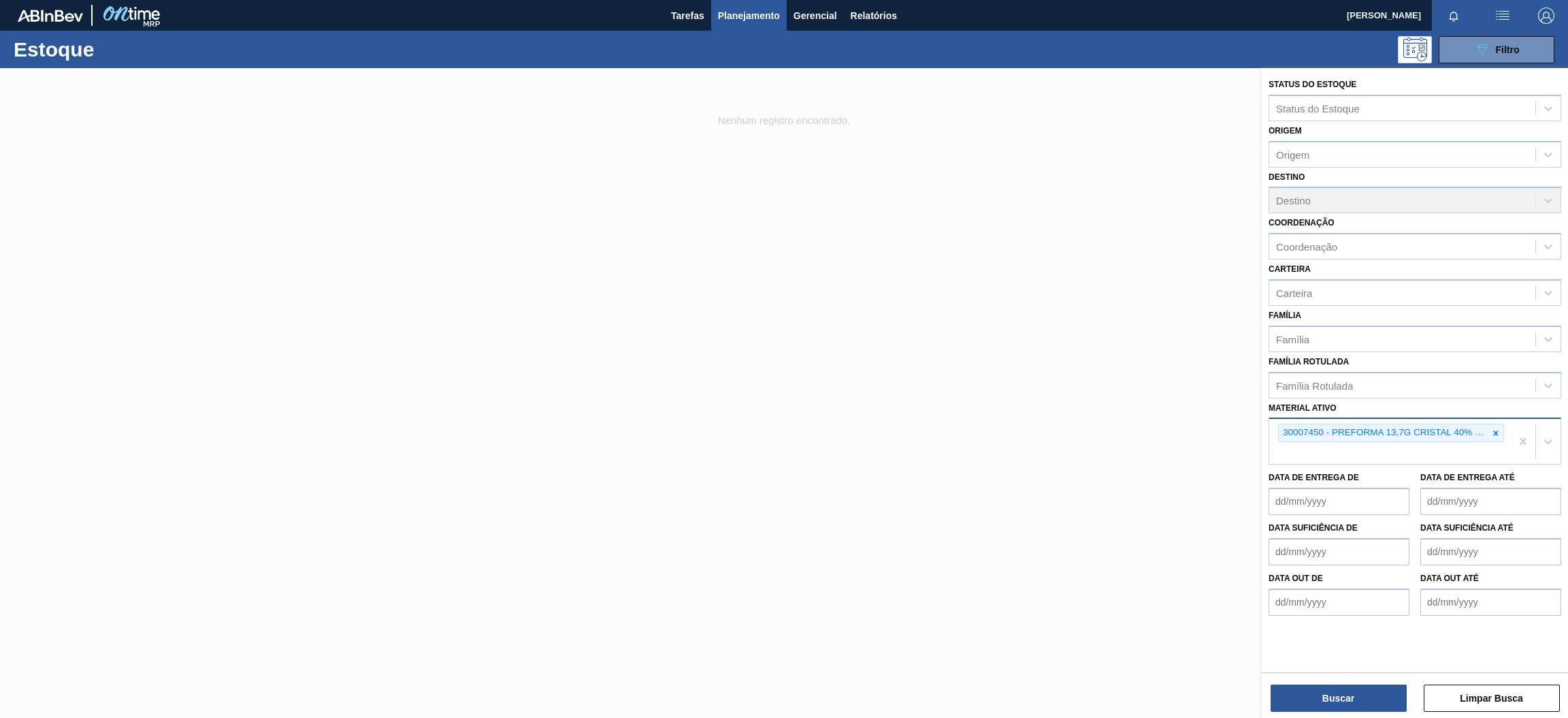
click at [1494, 429] on icon at bounding box center [1496, 433] width 9 height 9
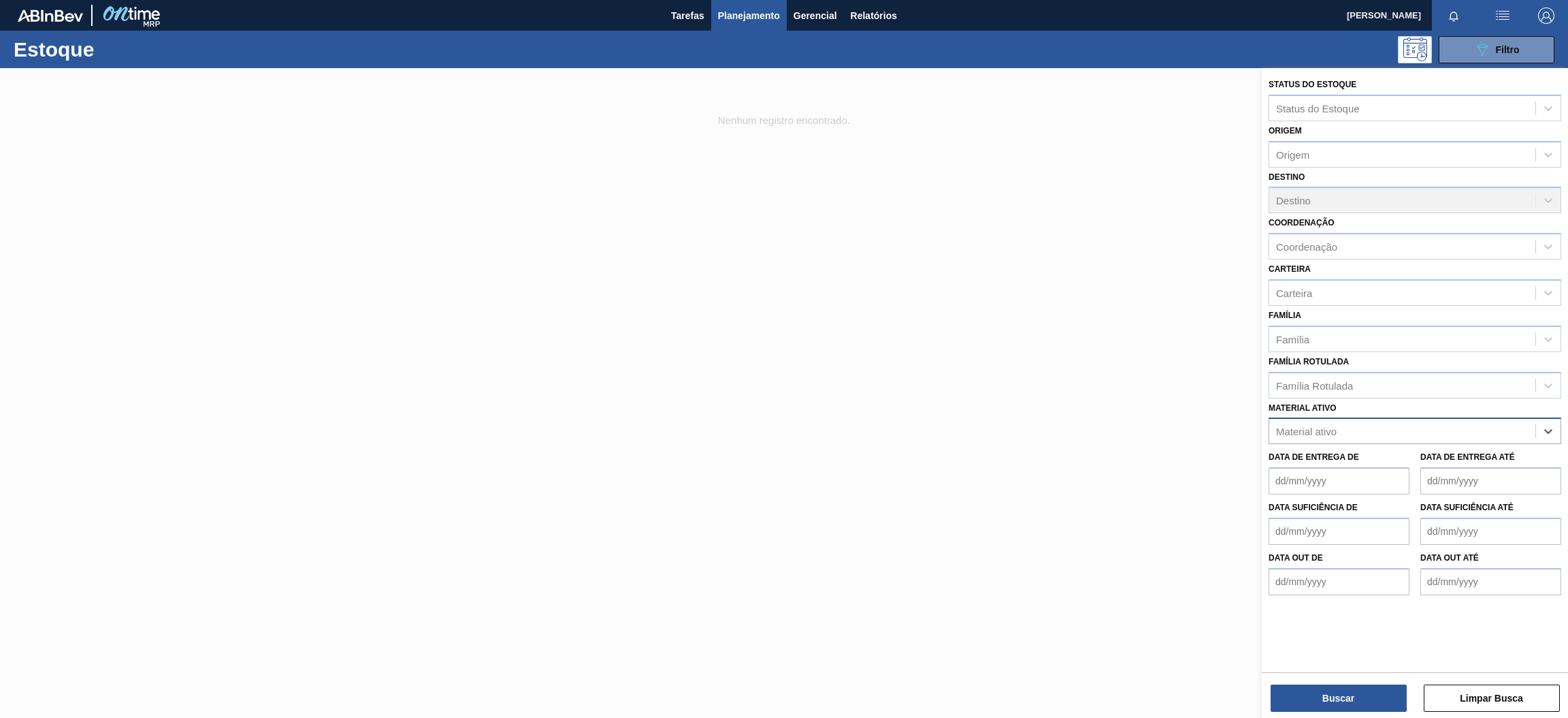
paste ativo "30017800"
type ativo "30017800"
click at [1374, 459] on div "30017800 - ROT PLAST 200ML H GCA ZERO NIV22" at bounding box center [1415, 465] width 292 height 25
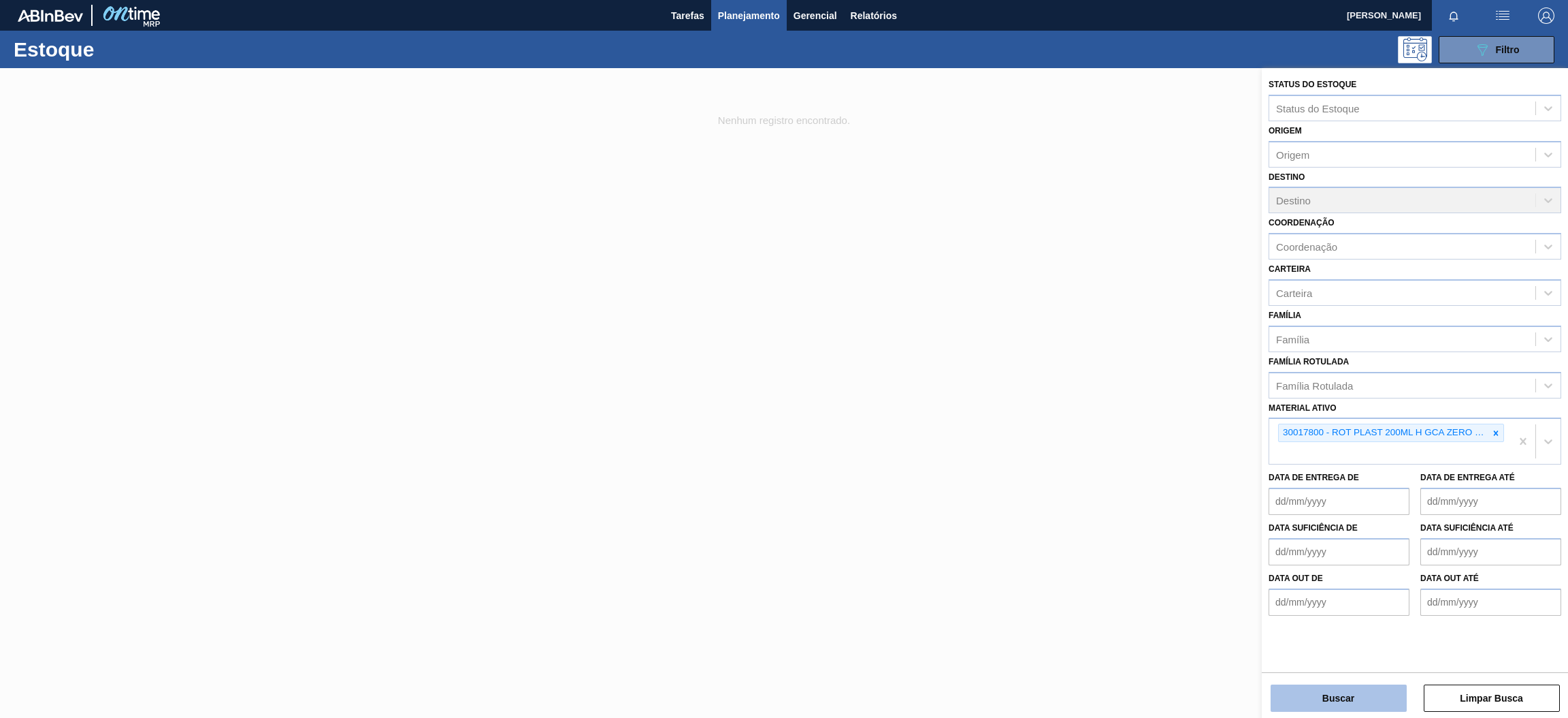
click at [1343, 694] on button "Buscar" at bounding box center [1339, 698] width 136 height 27
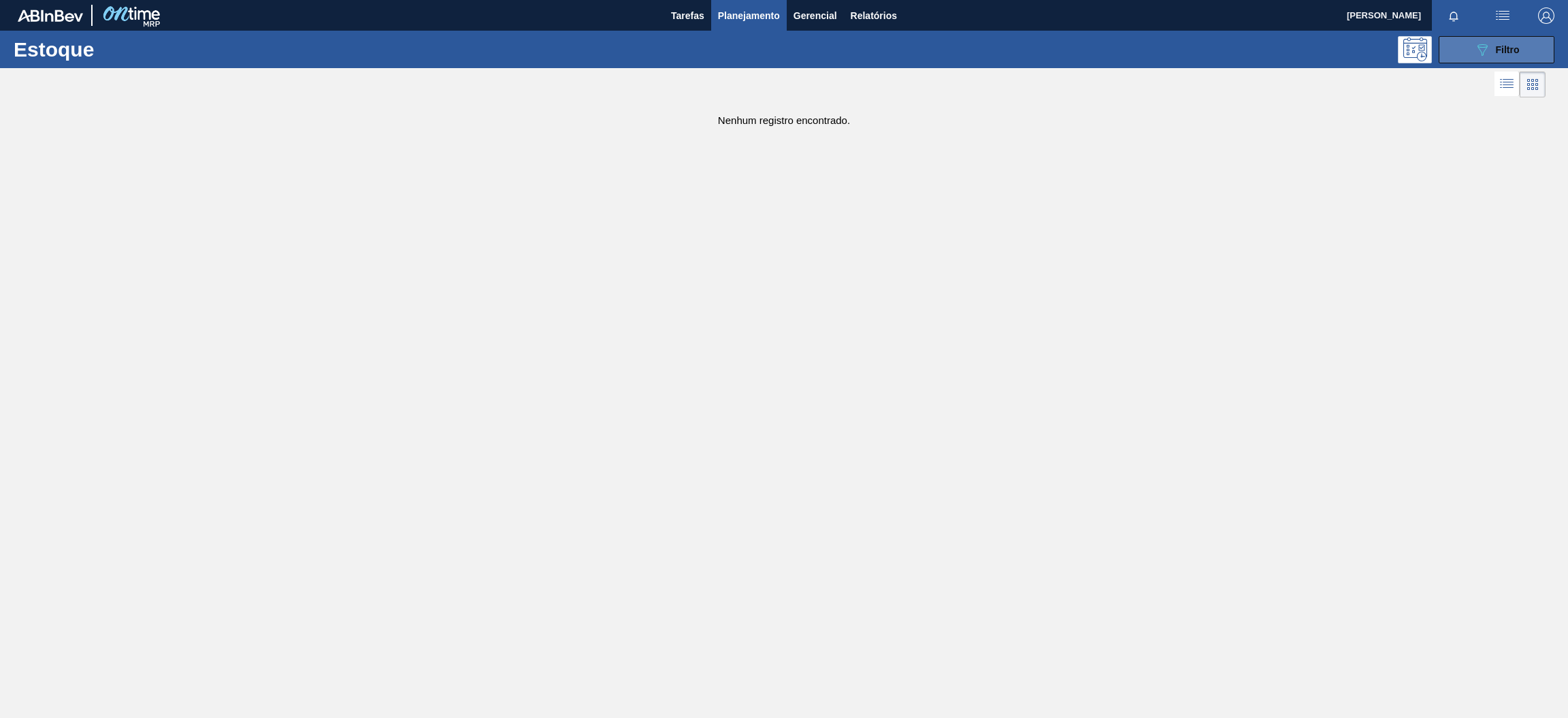
click at [1497, 42] on div "089F7B8B-B2A5-4AFE-B5C0-19BA573D28AC Filtro" at bounding box center [1497, 50] width 46 height 17
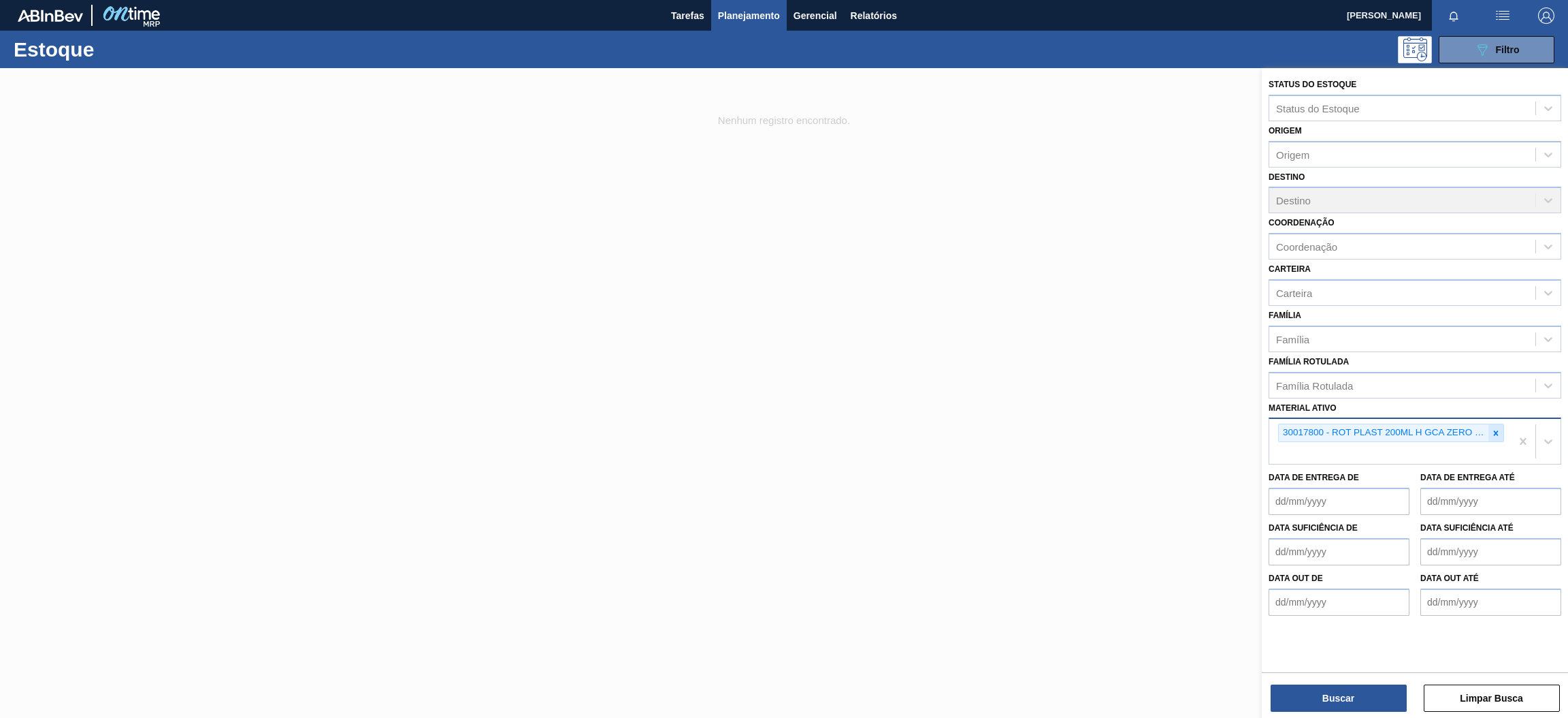
click at [1494, 429] on icon at bounding box center [1496, 433] width 9 height 9
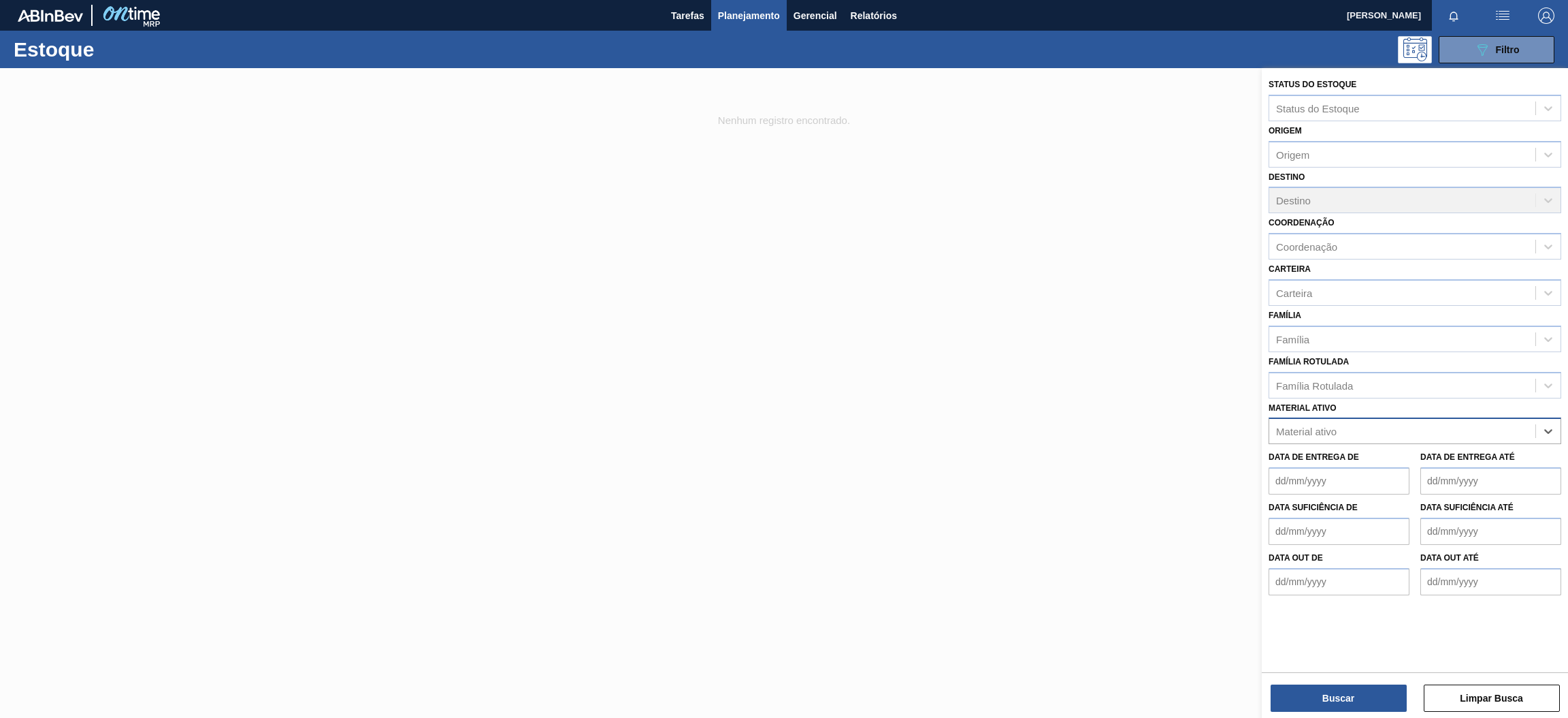
paste ativo "30003598"
type ativo "30003598"
click at [1370, 452] on div "30003598 - KIT H2OH LIMAO;" at bounding box center [1415, 465] width 292 height 25
click at [1347, 689] on button "Buscar" at bounding box center [1339, 698] width 136 height 27
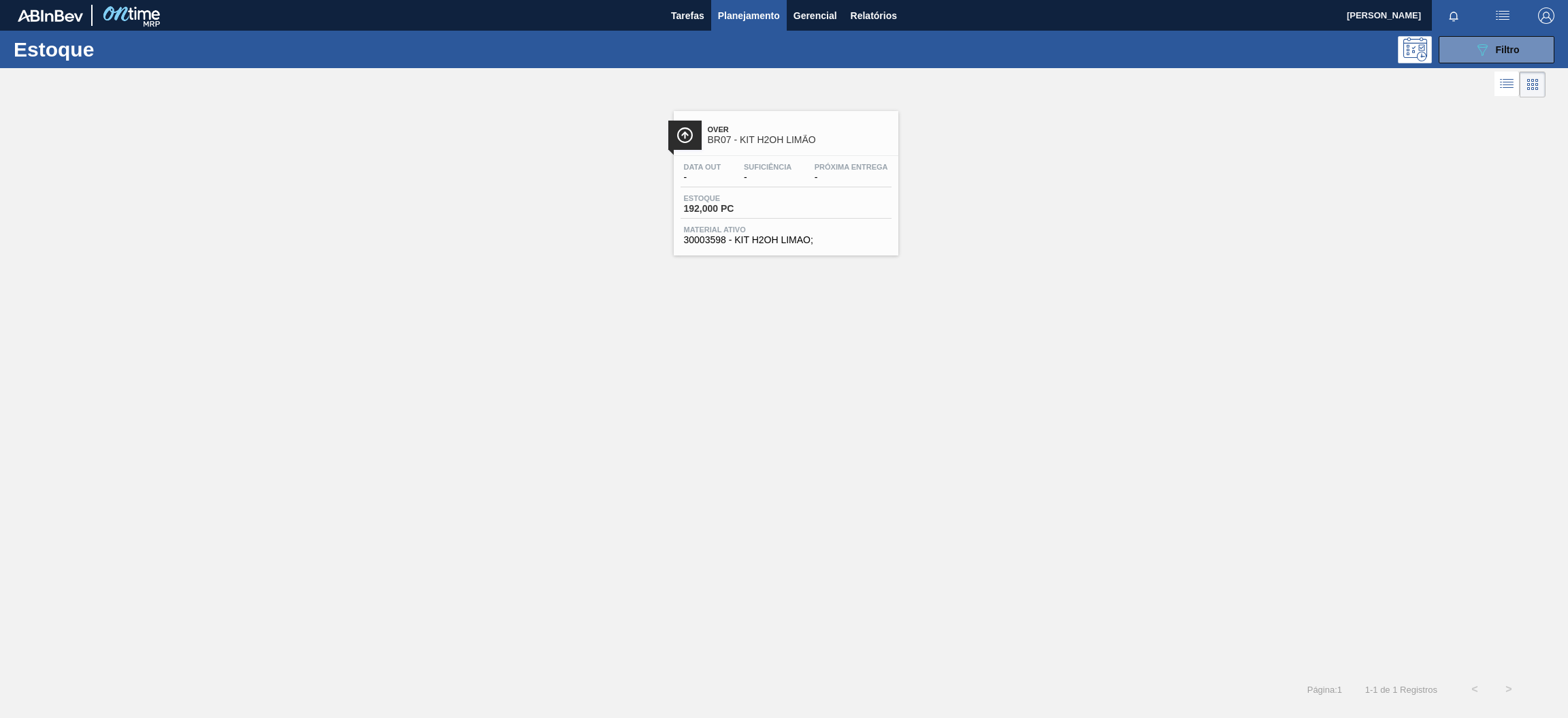
click at [726, 116] on div "Over BR07 - KIT H2OH LIMÃO" at bounding box center [786, 129] width 224 height 37
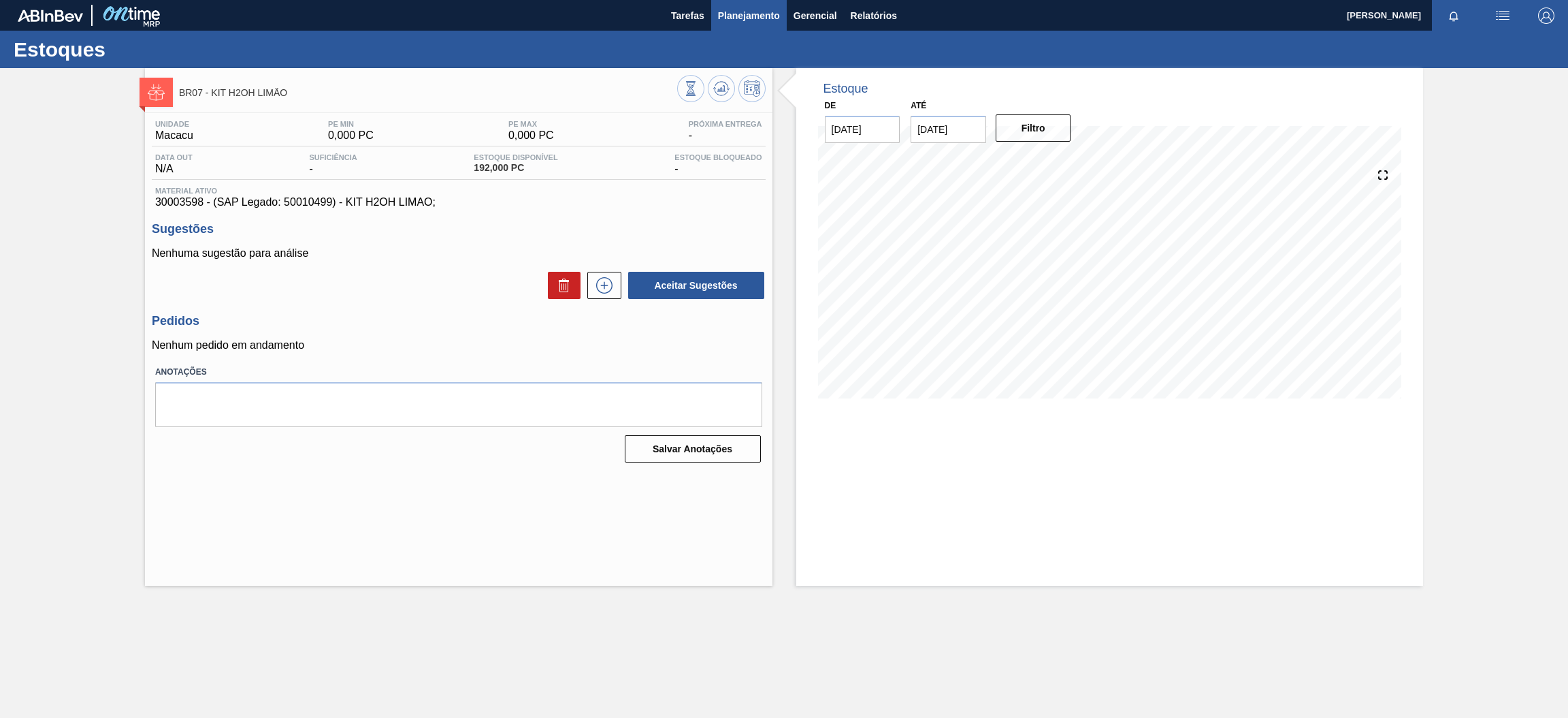
click at [767, 11] on span "Planejamento" at bounding box center [749, 15] width 62 height 17
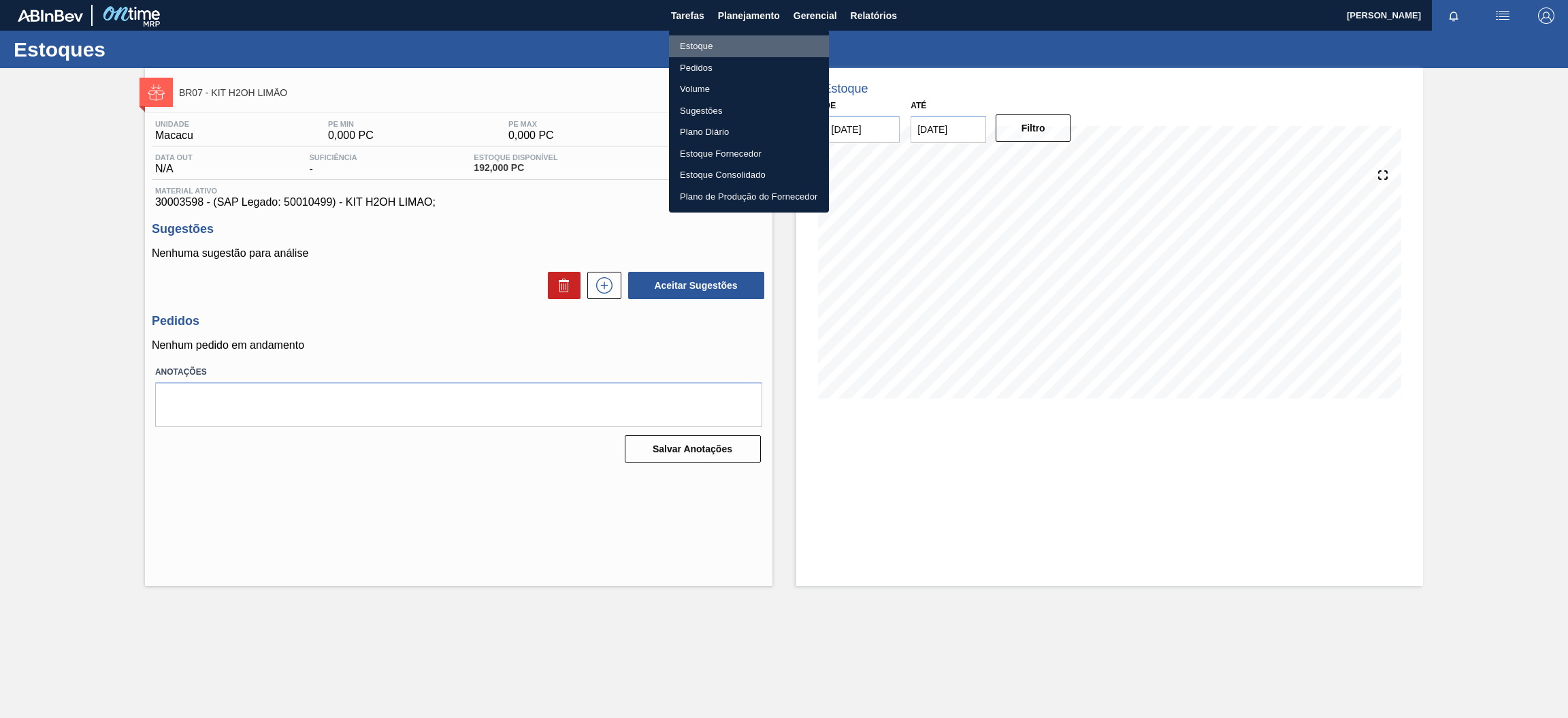
click at [699, 51] on li "Estoque" at bounding box center [749, 47] width 160 height 22
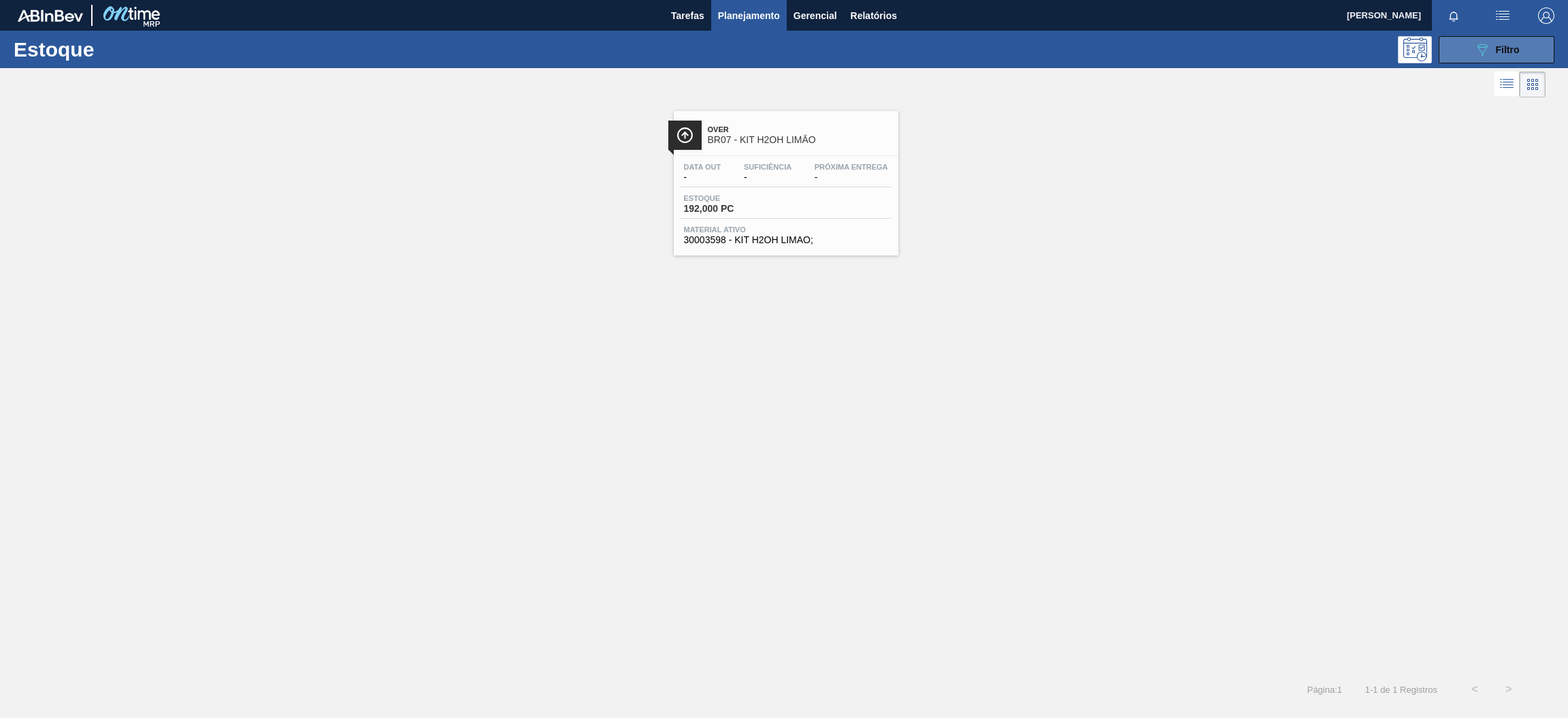
click at [1506, 55] on div "089F7B8B-B2A5-4AFE-B5C0-19BA573D28AC Filtro" at bounding box center [1497, 50] width 46 height 17
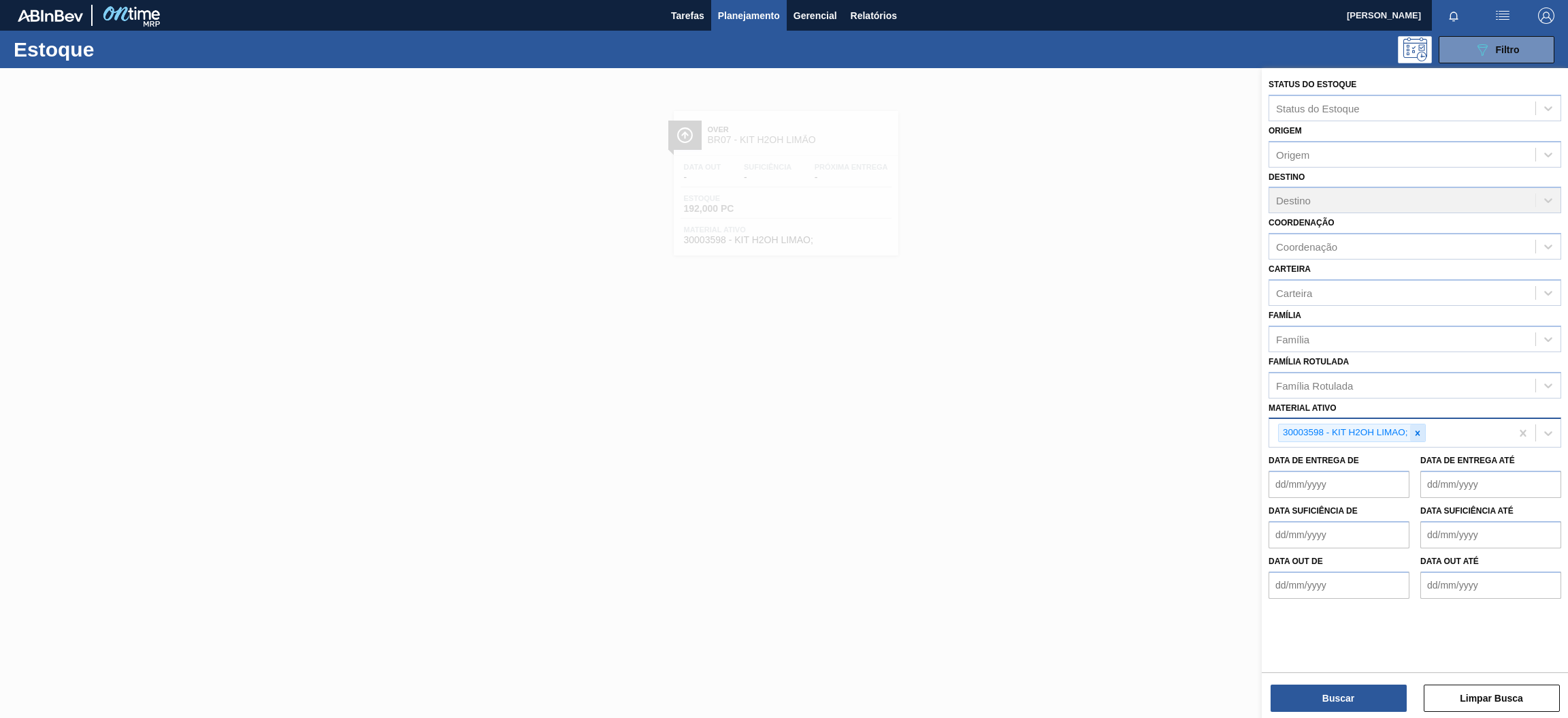
click at [1415, 437] on div at bounding box center [1417, 433] width 15 height 17
paste ativo "30034490"
type ativo "30034490"
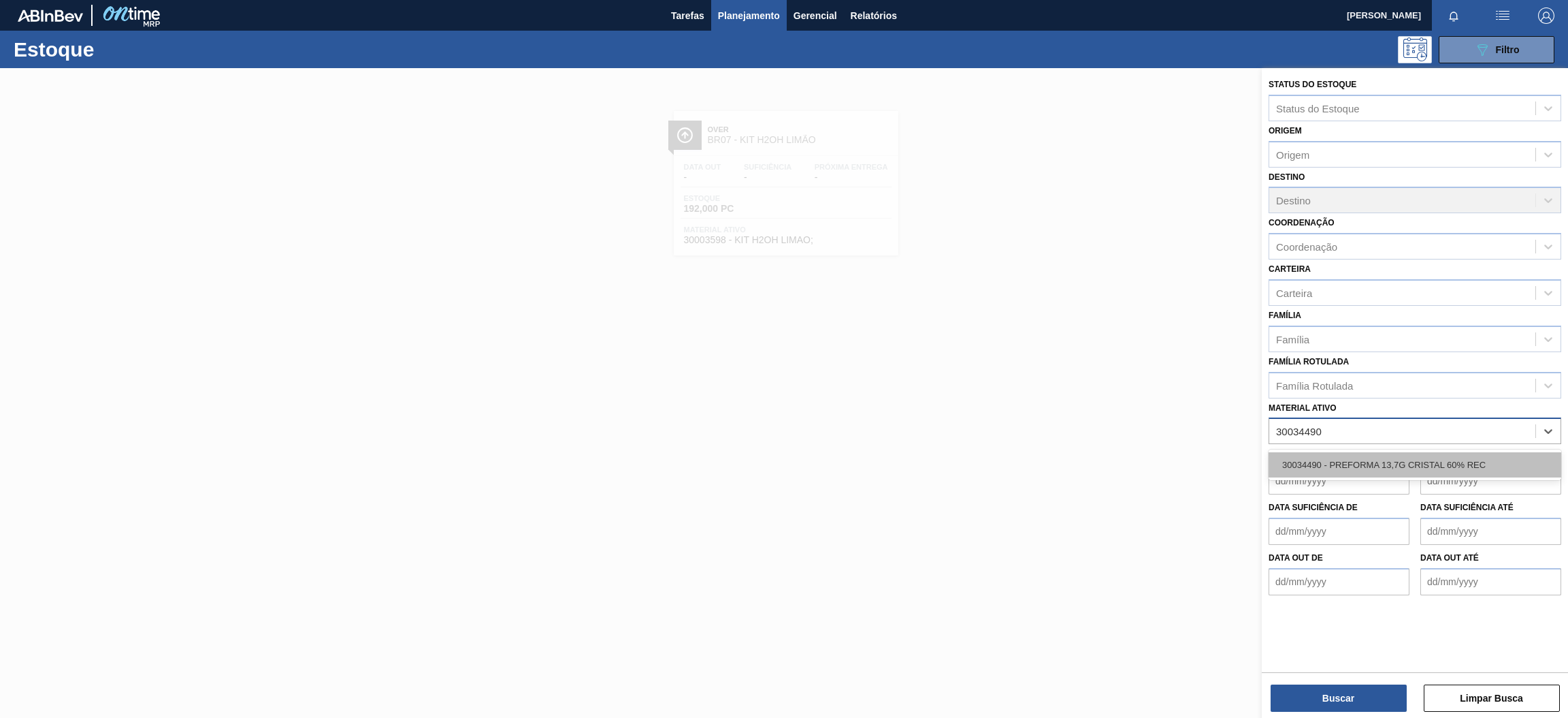
click at [1375, 463] on div "30034490 - PREFORMA 13,7G CRISTAL 60% REC" at bounding box center [1415, 465] width 292 height 25
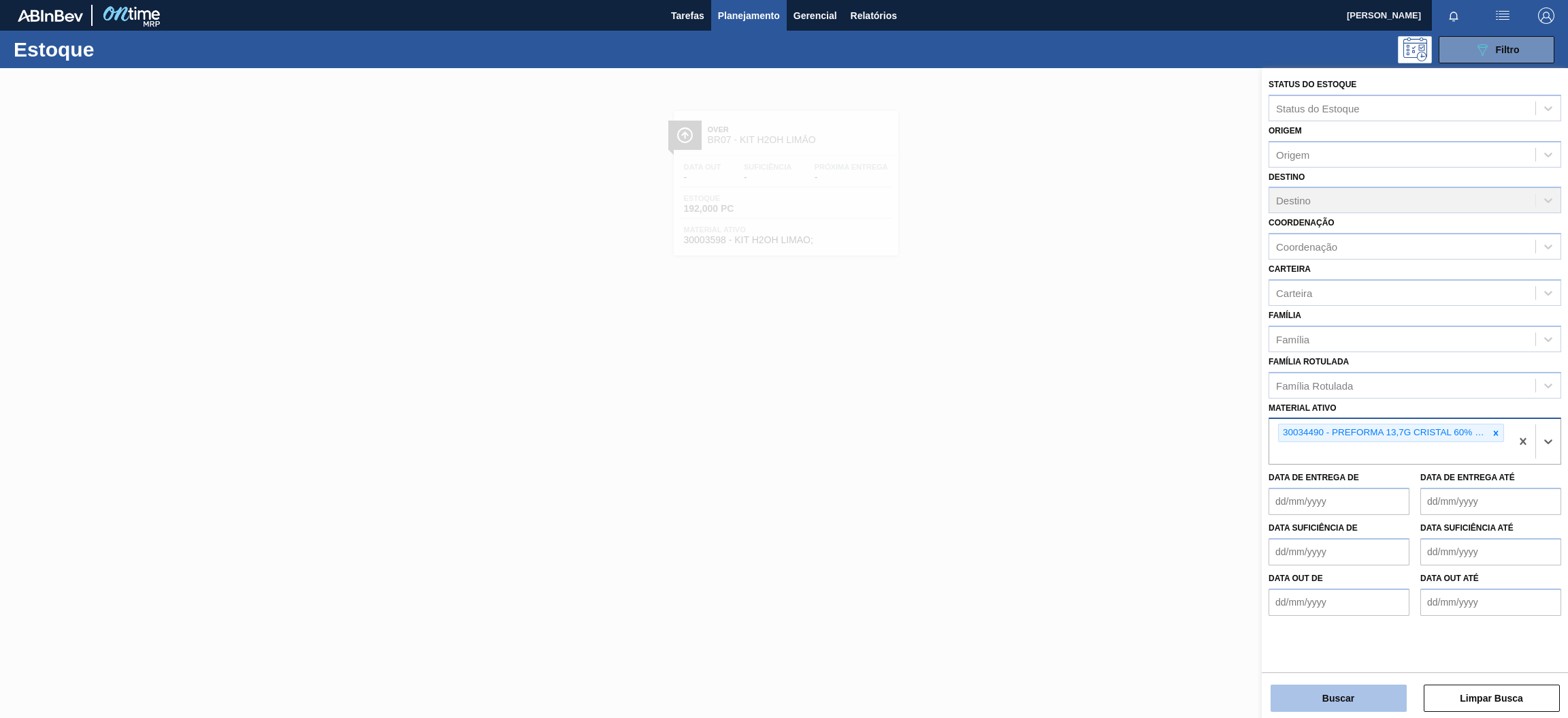
click at [1316, 690] on button "Buscar" at bounding box center [1339, 698] width 136 height 27
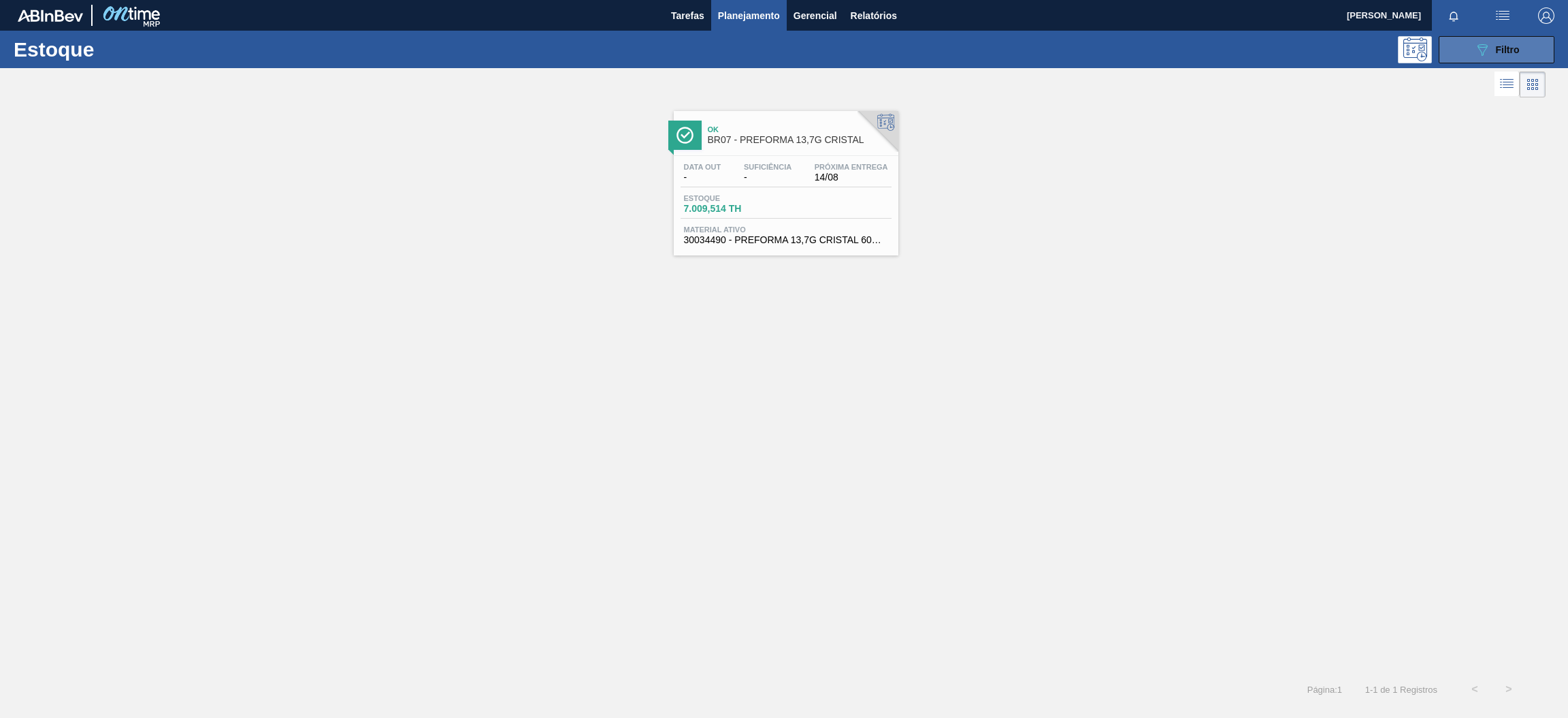
click at [1485, 44] on icon at bounding box center [1483, 50] width 10 height 12
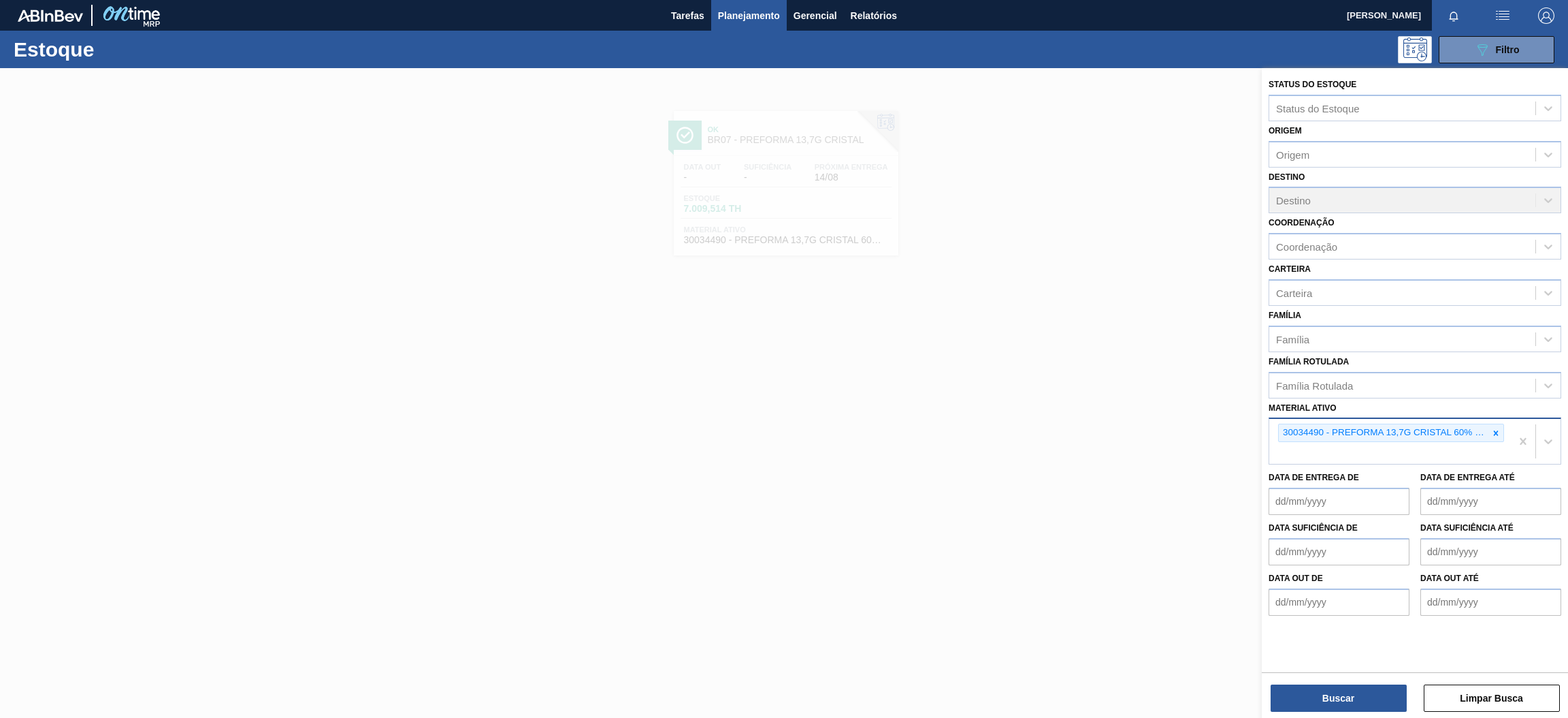
click at [1003, 354] on div at bounding box center [784, 427] width 1568 height 718
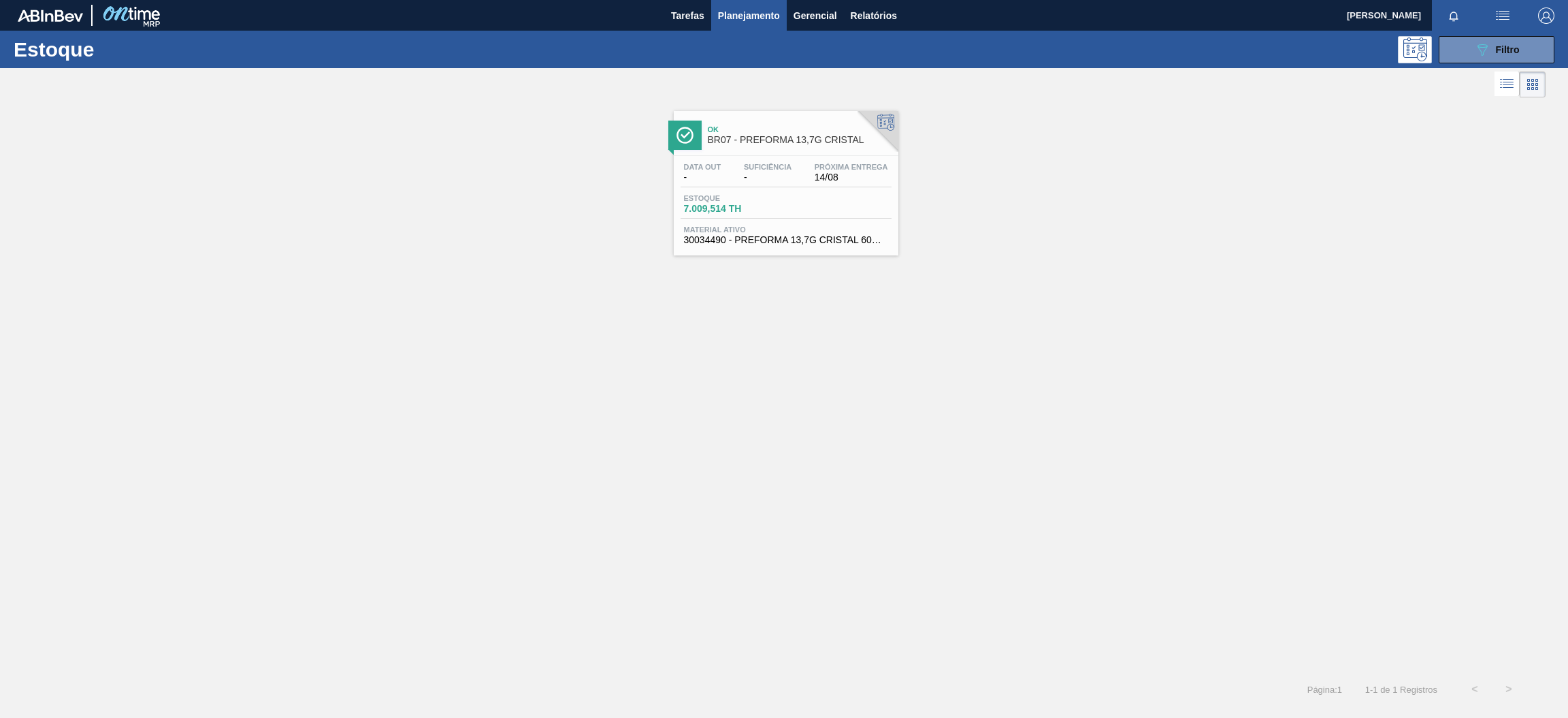
click at [786, 155] on div at bounding box center [786, 155] width 202 height 1
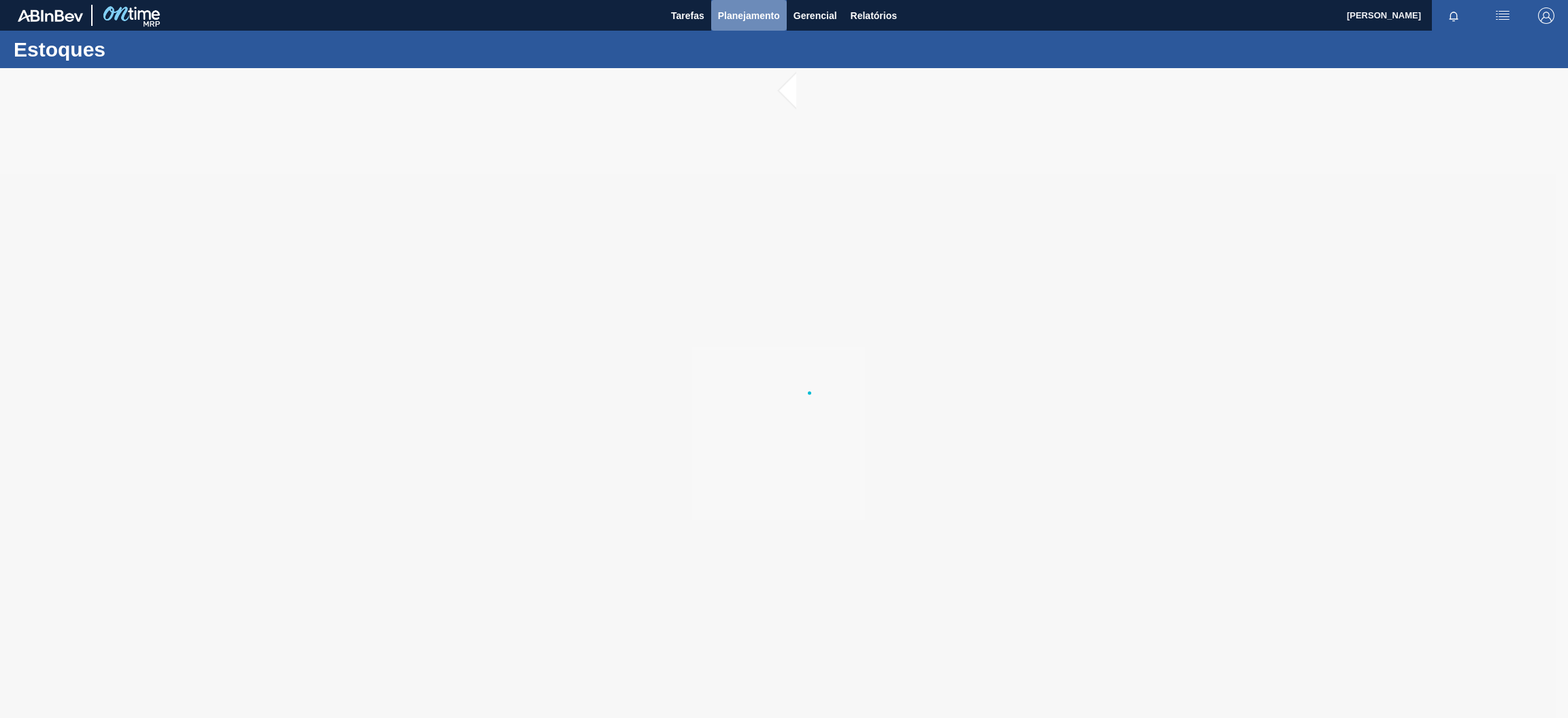
click at [753, 16] on span "Planejamento" at bounding box center [749, 15] width 62 height 17
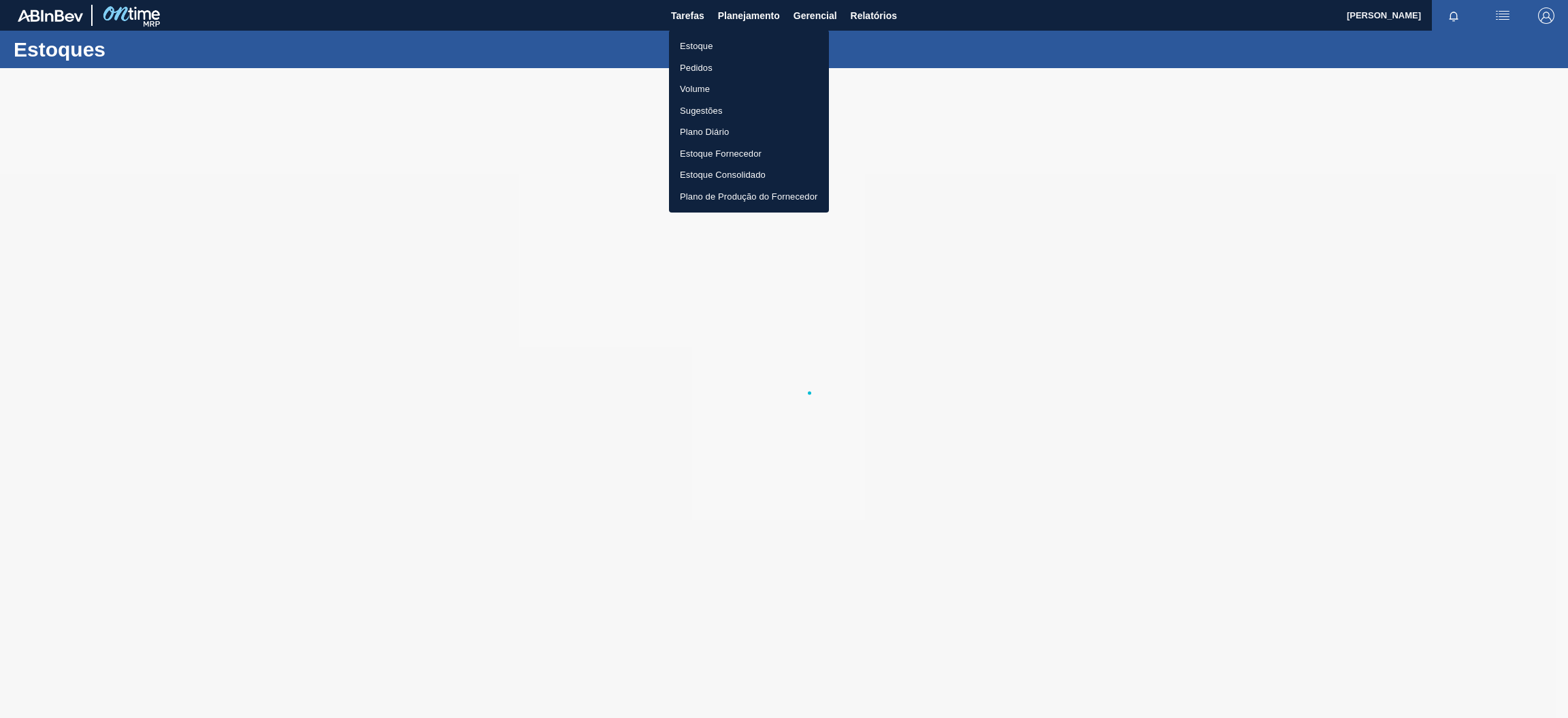
click at [716, 49] on li "Estoque" at bounding box center [749, 47] width 160 height 22
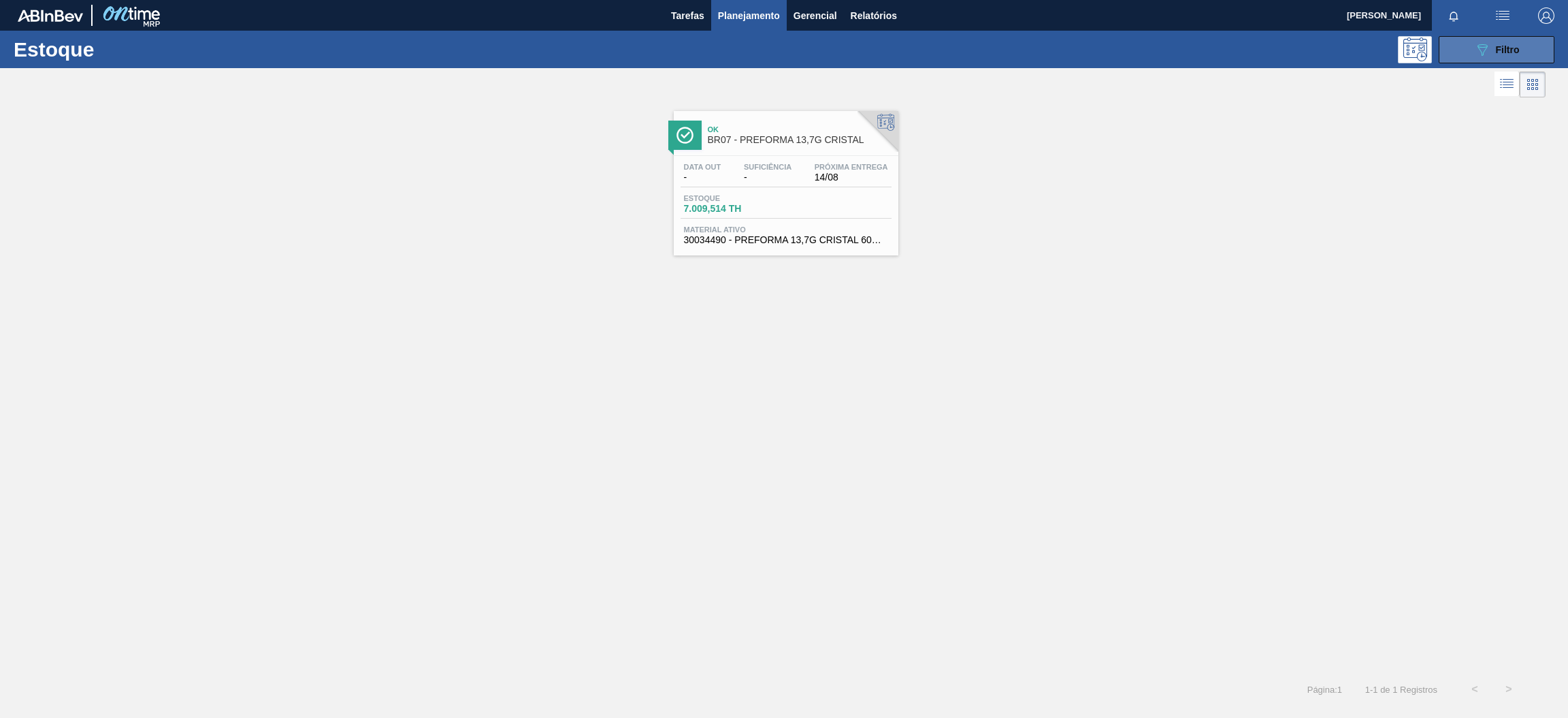
click at [1479, 42] on icon "089F7B8B-B2A5-4AFE-B5C0-19BA573D28AC" at bounding box center [1482, 50] width 17 height 17
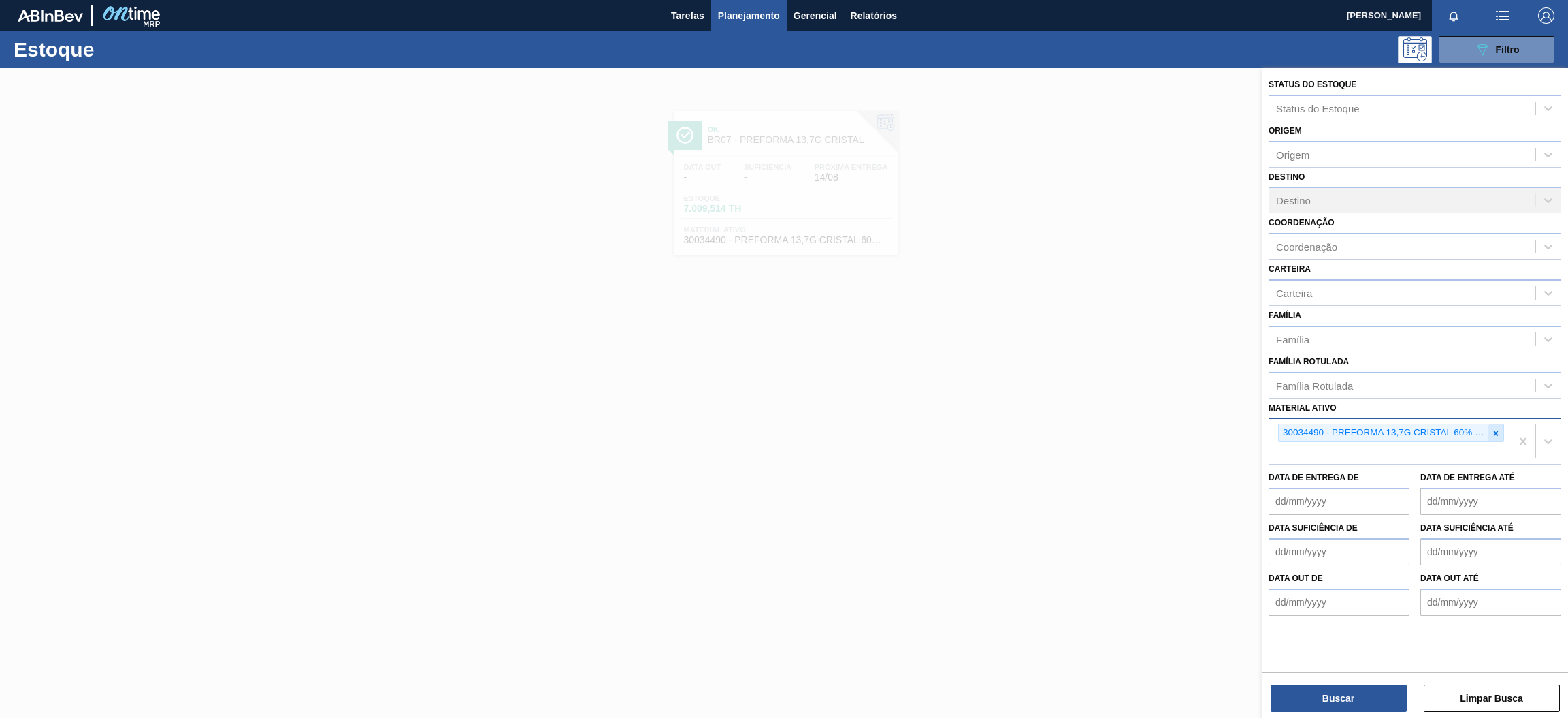
click at [1489, 433] on div at bounding box center [1496, 433] width 15 height 17
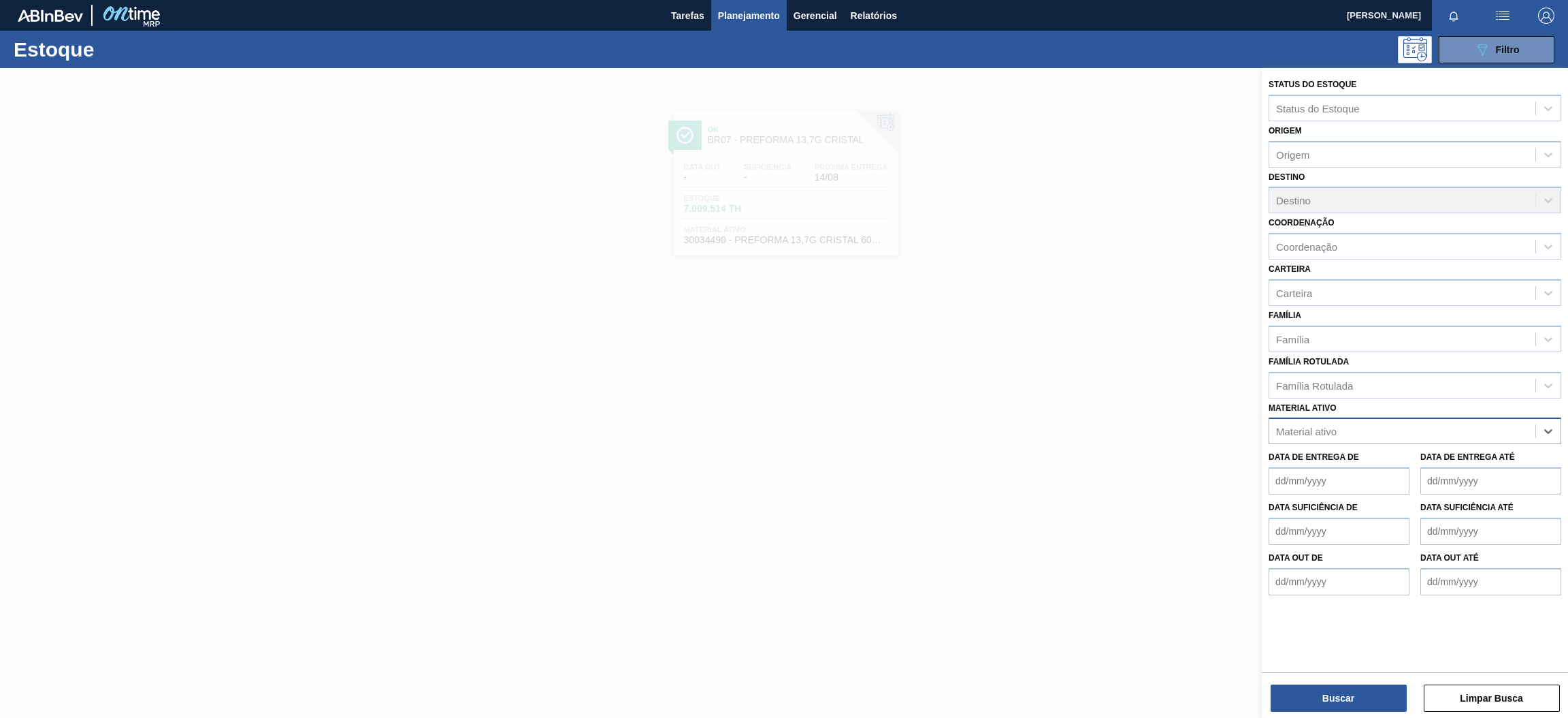
paste ativo "30034490"
type ativo "30034490"
click at [1342, 459] on div "30034490 - PREFORMA 13,7G CRISTAL 60% REC" at bounding box center [1415, 465] width 292 height 25
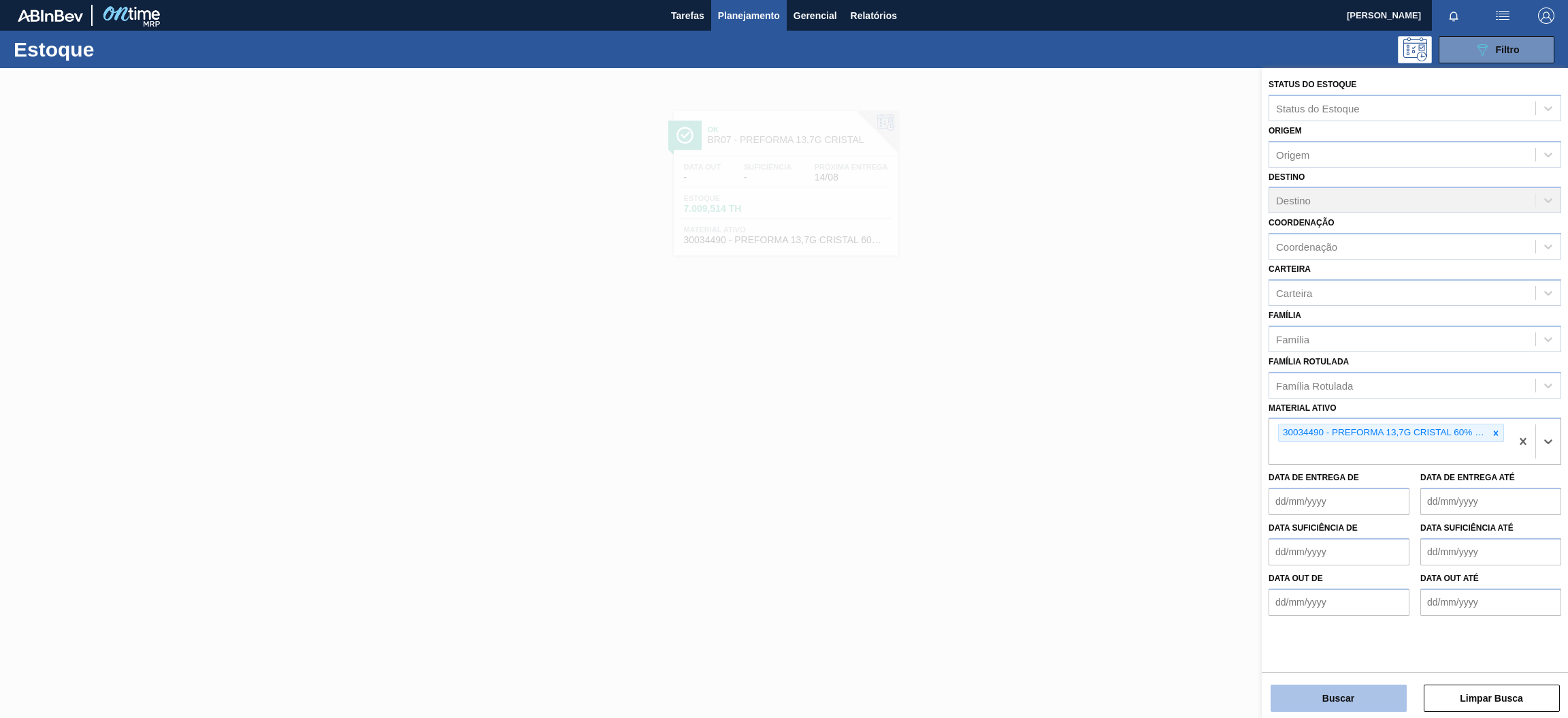
click at [1316, 703] on button "Buscar" at bounding box center [1339, 698] width 136 height 27
